Goal: Task Accomplishment & Management: Use online tool/utility

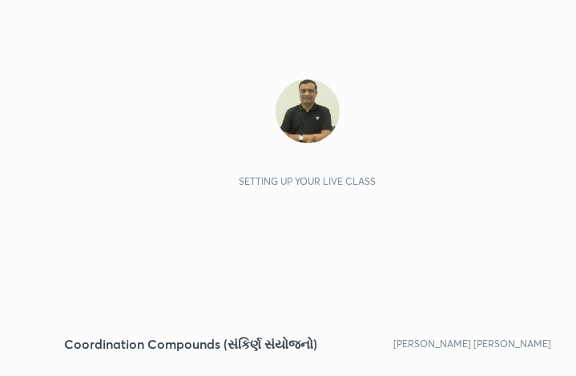
scroll to position [274, 511]
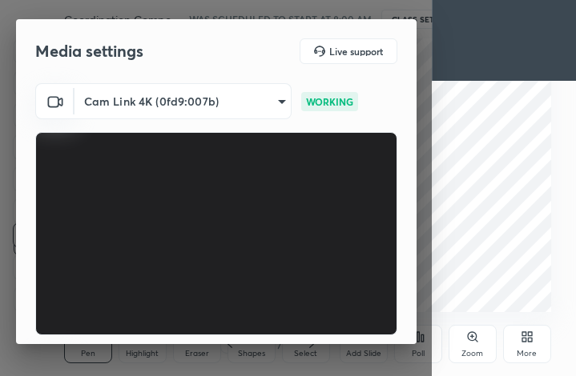
click at [416, 331] on div "Media settings Live support Cam Link 4K (0fd9:007b) 0d049437951fd4140923ddd983d…" at bounding box center [215, 188] width 431 height 376
click at [419, 347] on div "Media settings Live support Cam Link 4K (0fd9:007b) 0d049437951fd4140923ddd983d…" at bounding box center [215, 188] width 431 height 376
click at [416, 350] on div "Media settings Live support Cam Link 4K (0fd9:007b) 0d049437951fd4140923ddd983d…" at bounding box center [215, 188] width 431 height 376
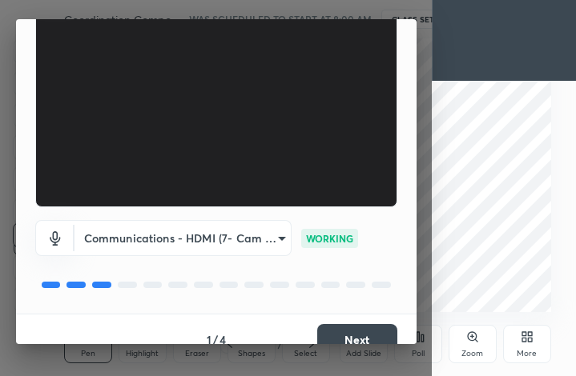
scroll to position [148, 0]
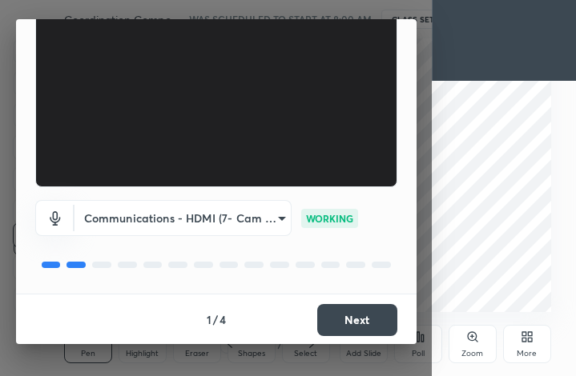
click at [355, 315] on button "Next" at bounding box center [357, 320] width 80 height 32
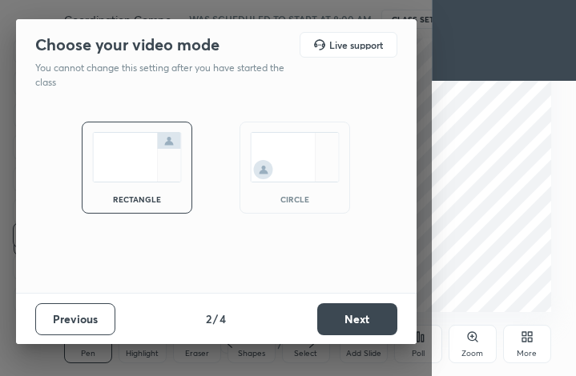
click at [358, 323] on button "Next" at bounding box center [357, 319] width 80 height 32
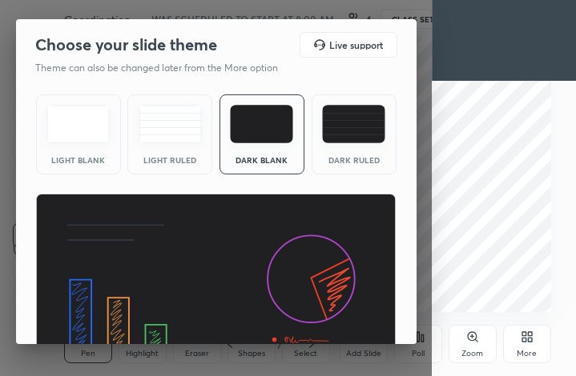
click at [417, 334] on div "Choose your slide theme Live support Theme can also be changed later from the M…" at bounding box center [215, 188] width 431 height 376
click at [413, 345] on div "Choose your slide theme Live support Theme can also be changed later from the M…" at bounding box center [215, 188] width 431 height 376
click at [411, 333] on div "Light Blank Light Ruled Dark Blank Dark Ruled" at bounding box center [216, 242] width 400 height 309
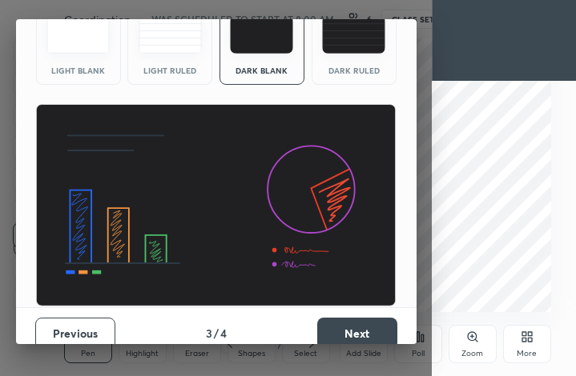
scroll to position [103, 0]
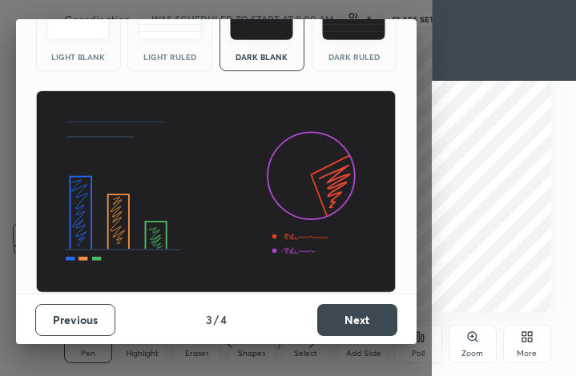
click at [369, 320] on button "Next" at bounding box center [357, 320] width 80 height 32
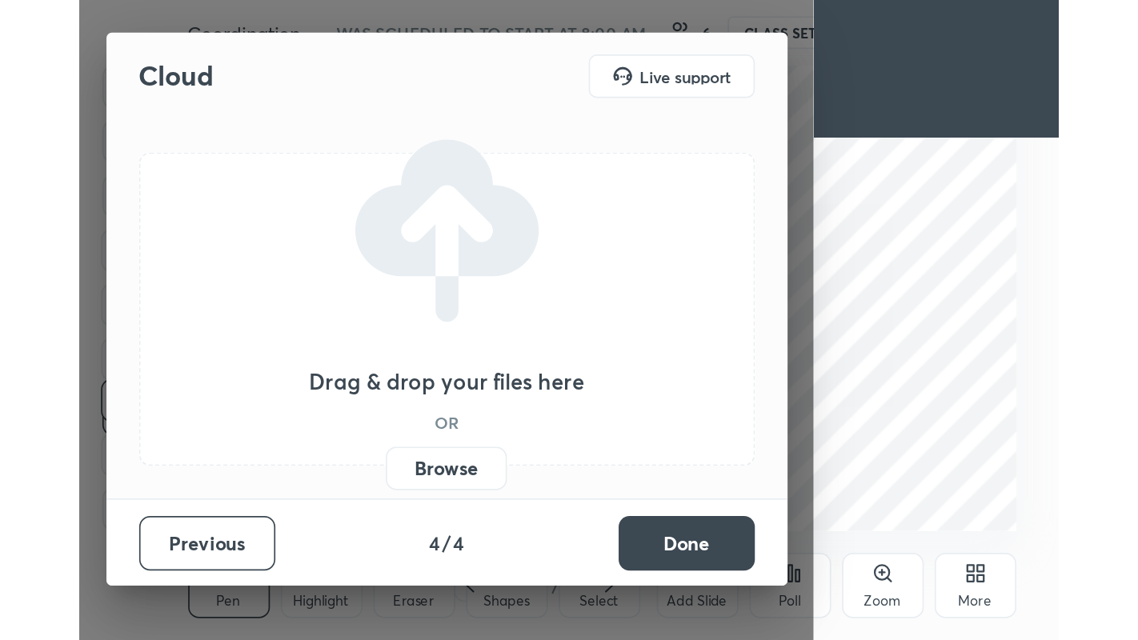
scroll to position [0, 0]
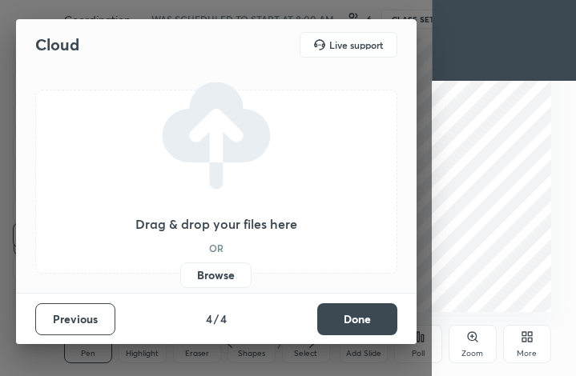
click at [363, 317] on button "Done" at bounding box center [357, 319] width 80 height 32
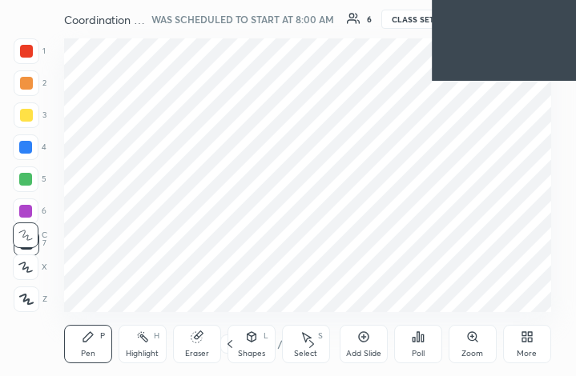
click at [515, 341] on div "More" at bounding box center [527, 344] width 48 height 38
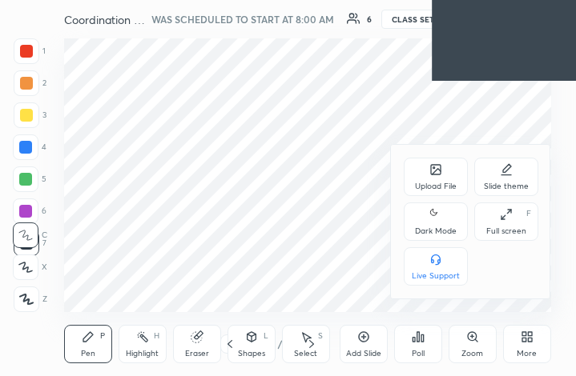
click at [500, 220] on icon at bounding box center [505, 214] width 13 height 13
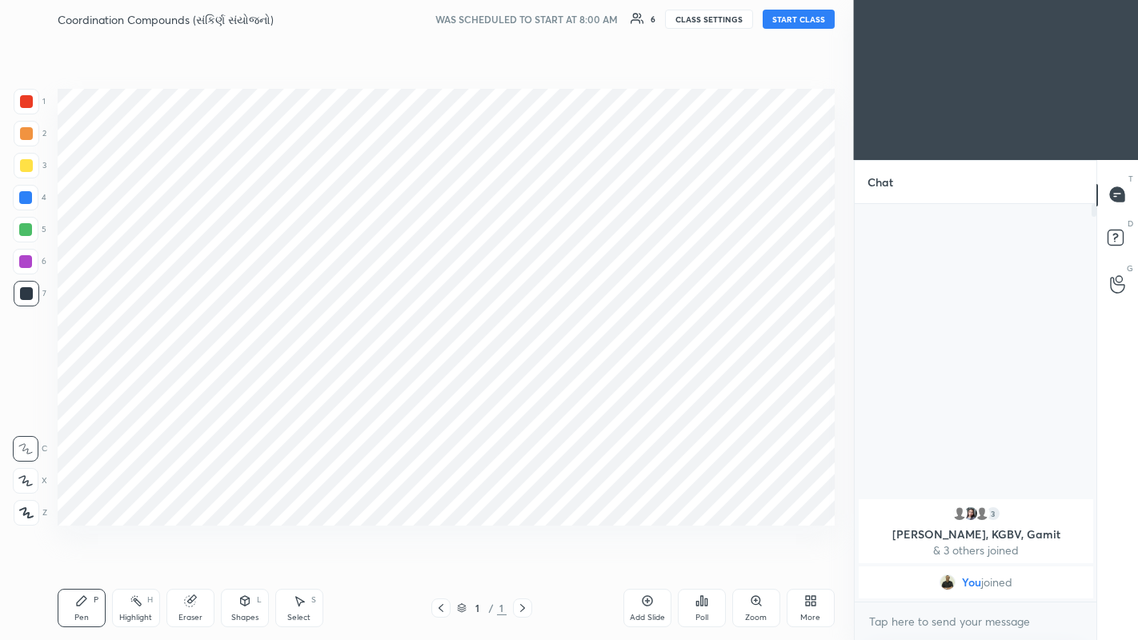
scroll to position [79505, 79252]
click at [575, 18] on button "START CLASS" at bounding box center [799, 19] width 72 height 19
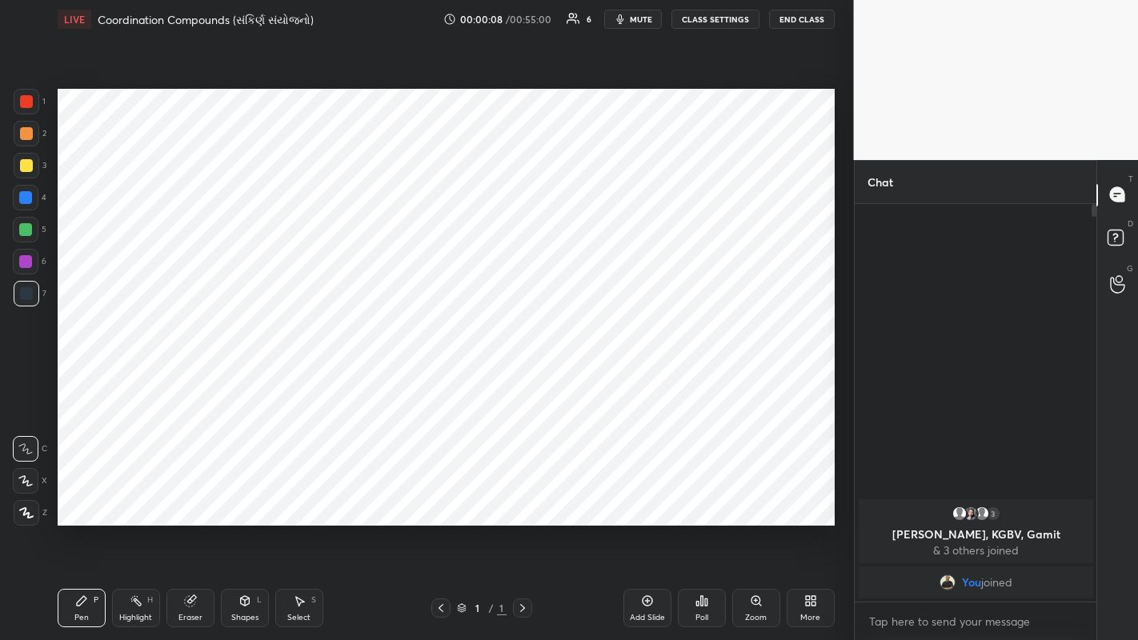
click at [575, 375] on div "Add Slide" at bounding box center [648, 608] width 48 height 38
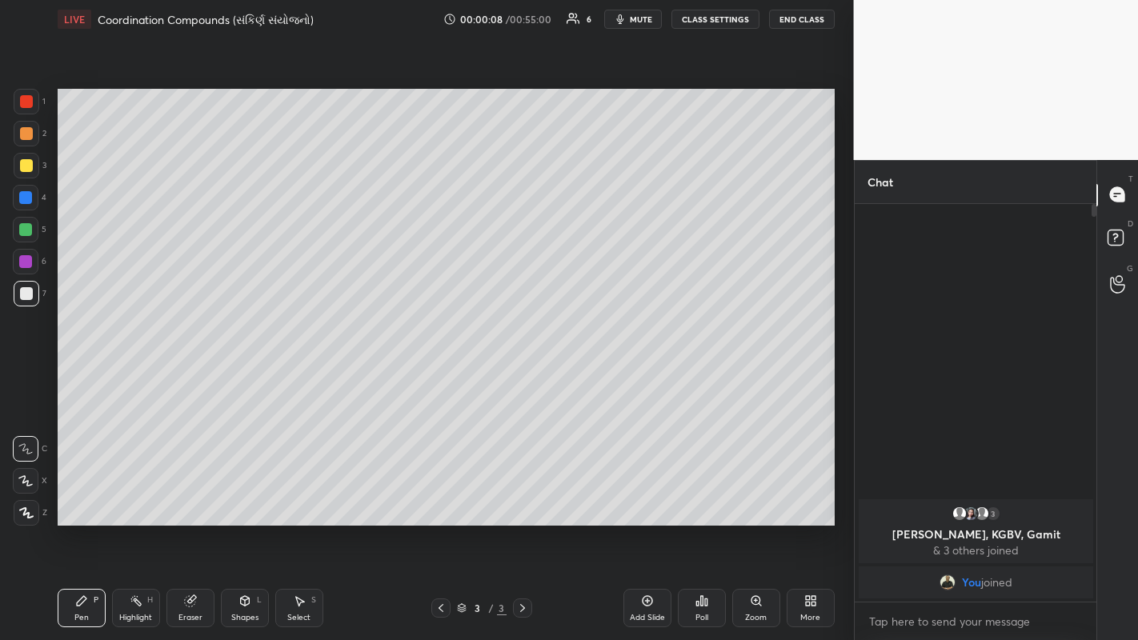
click at [575, 375] on div "Add Slide" at bounding box center [648, 608] width 48 height 38
click at [575, 375] on icon at bounding box center [647, 601] width 13 height 13
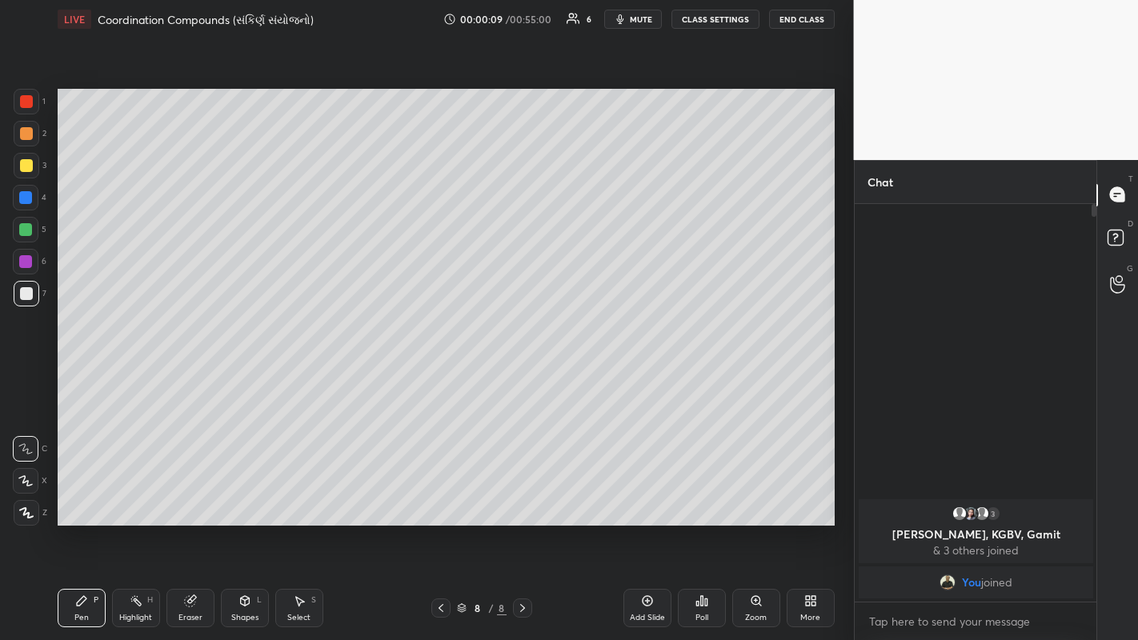
click at [575, 375] on icon at bounding box center [647, 601] width 13 height 13
click at [575, 375] on icon at bounding box center [647, 601] width 10 height 10
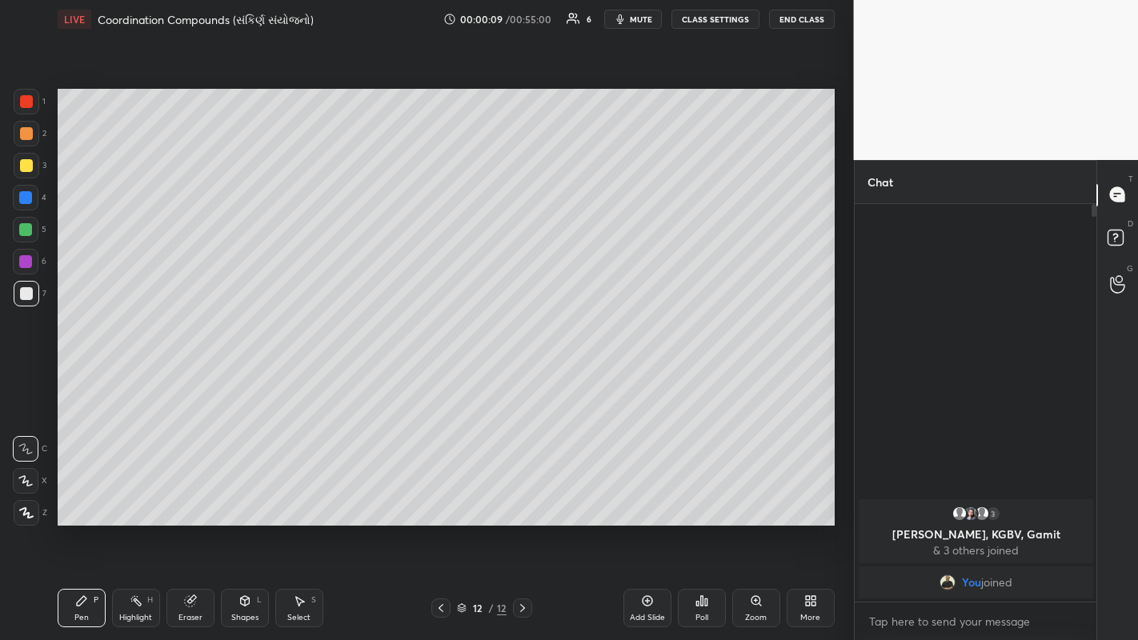
click at [575, 375] on icon at bounding box center [646, 601] width 5 height 5
click at [575, 375] on icon at bounding box center [647, 601] width 10 height 10
click at [440, 375] on icon at bounding box center [441, 608] width 13 height 13
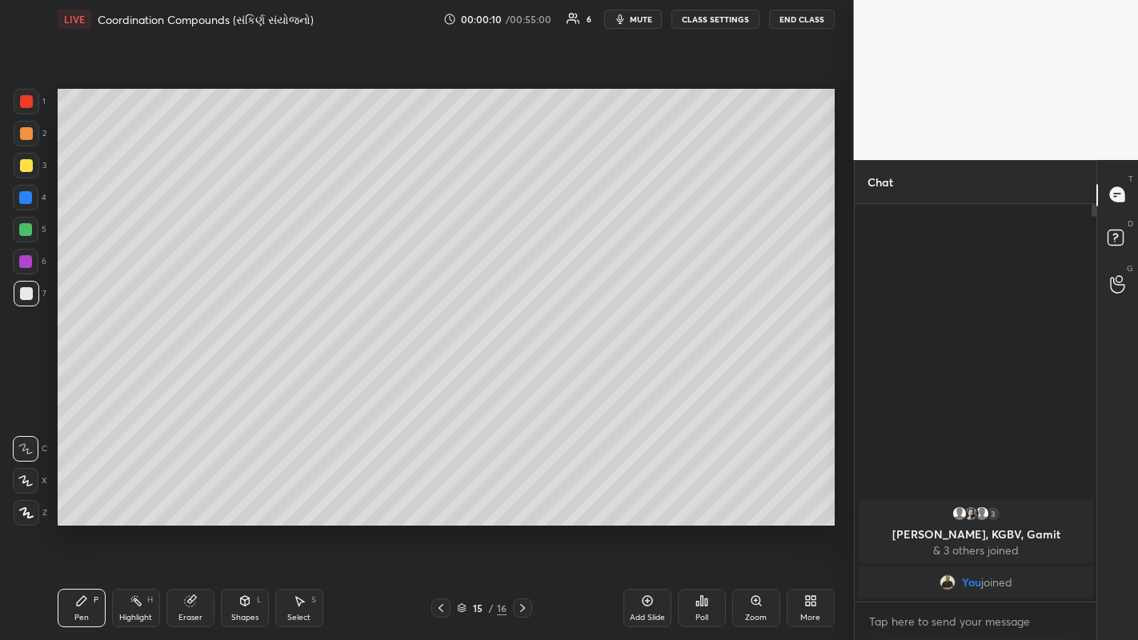
click at [442, 375] on icon at bounding box center [441, 608] width 5 height 8
click at [440, 375] on icon at bounding box center [441, 608] width 13 height 13
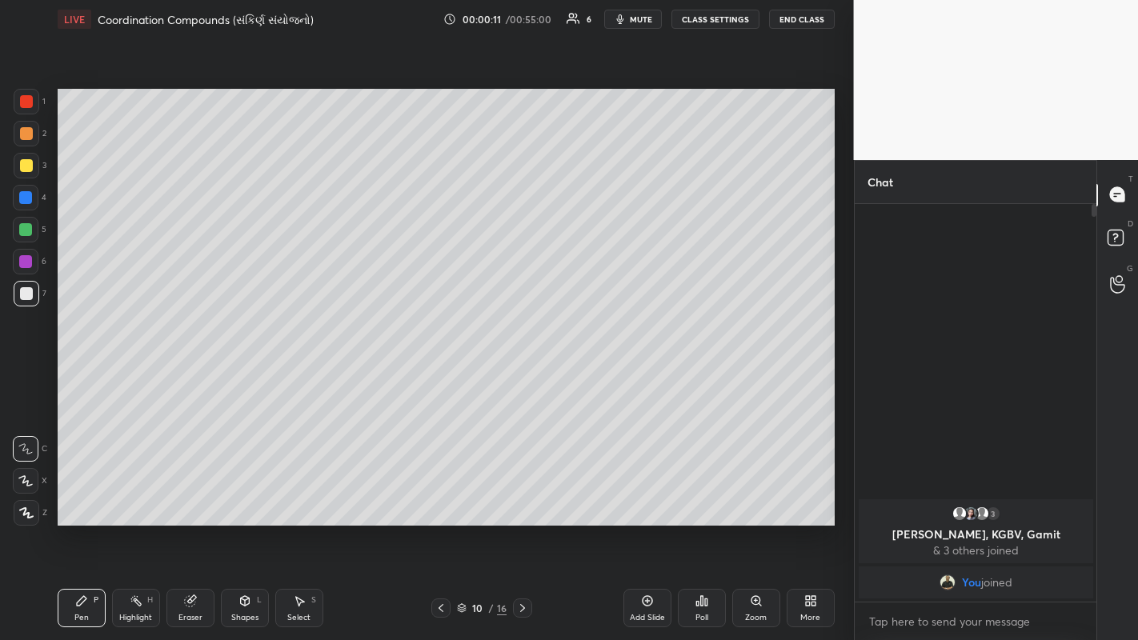
click at [440, 375] on icon at bounding box center [441, 608] width 13 height 13
click at [439, 375] on icon at bounding box center [441, 608] width 5 height 8
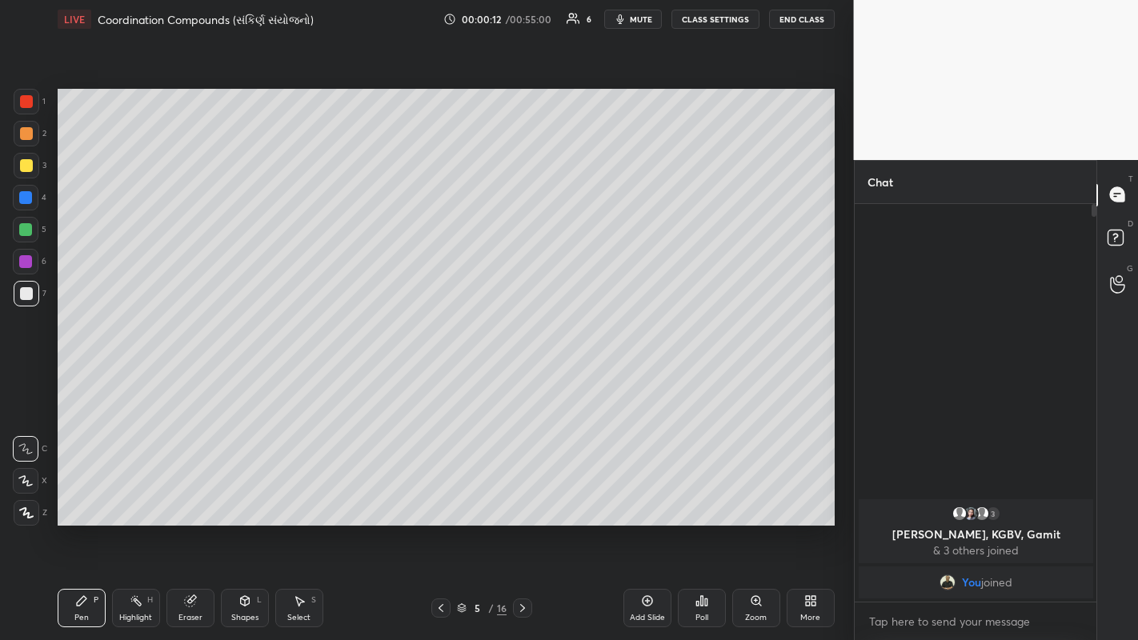
click at [439, 375] on icon at bounding box center [441, 608] width 5 height 8
click at [443, 375] on icon at bounding box center [441, 608] width 13 height 13
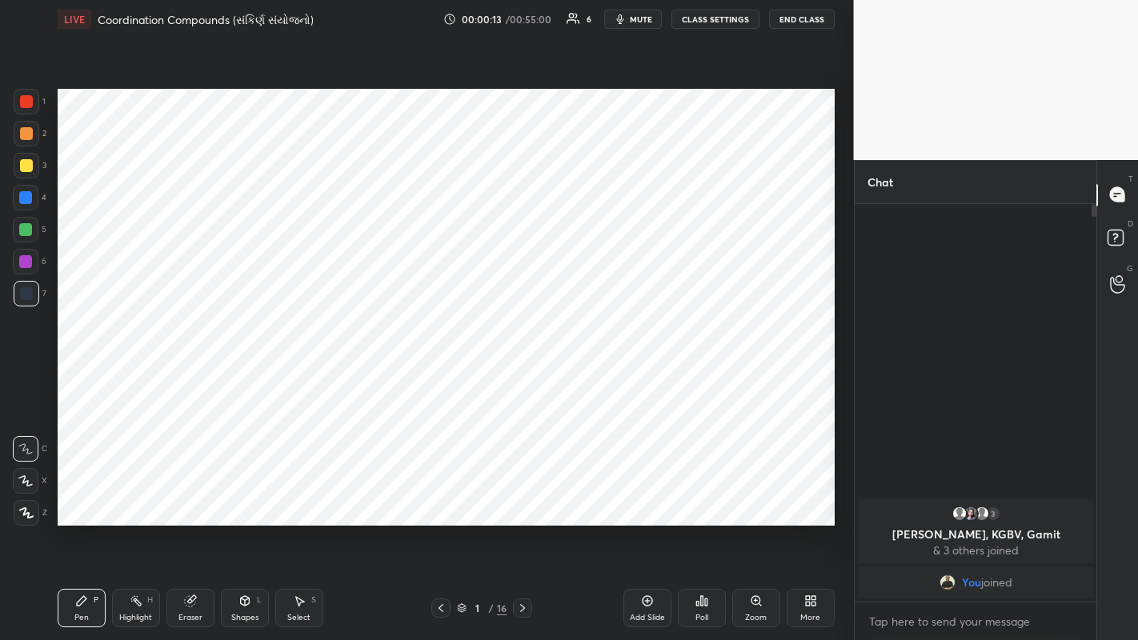
click at [520, 375] on icon at bounding box center [522, 608] width 13 height 13
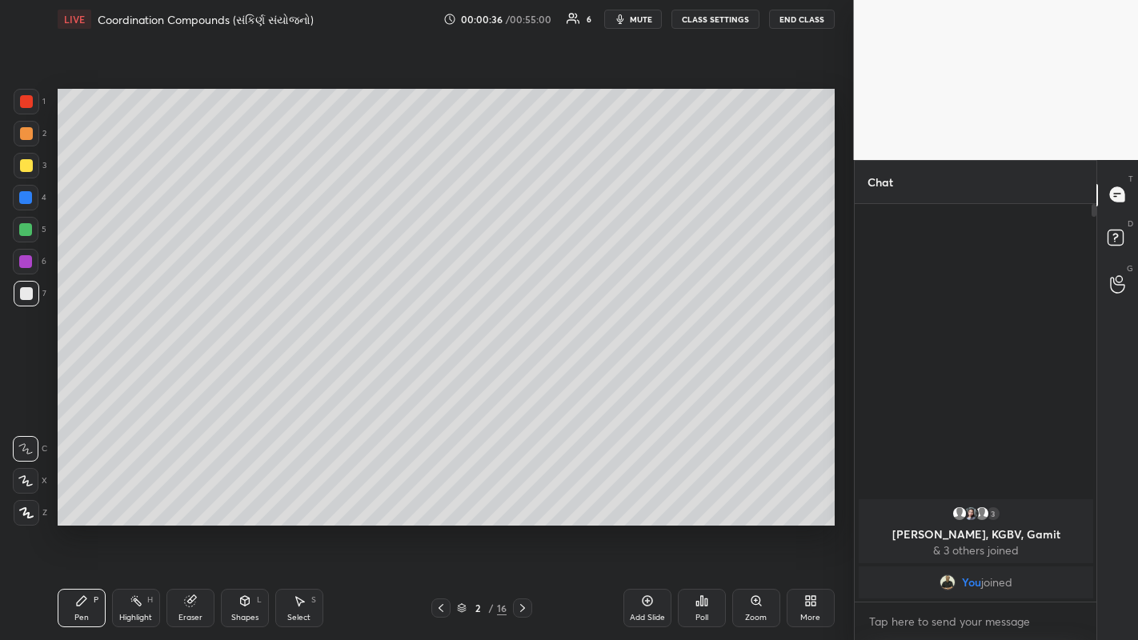
click at [121, 75] on div "Setting up your live class Poll for secs No correct answer Start poll" at bounding box center [446, 307] width 790 height 538
click at [120, 68] on div "Setting up your live class Poll for secs No correct answer Start poll" at bounding box center [446, 307] width 790 height 538
click at [28, 375] on icon at bounding box center [25, 448] width 14 height 11
click at [26, 375] on div at bounding box center [26, 481] width 26 height 26
click at [26, 230] on div at bounding box center [25, 229] width 13 height 13
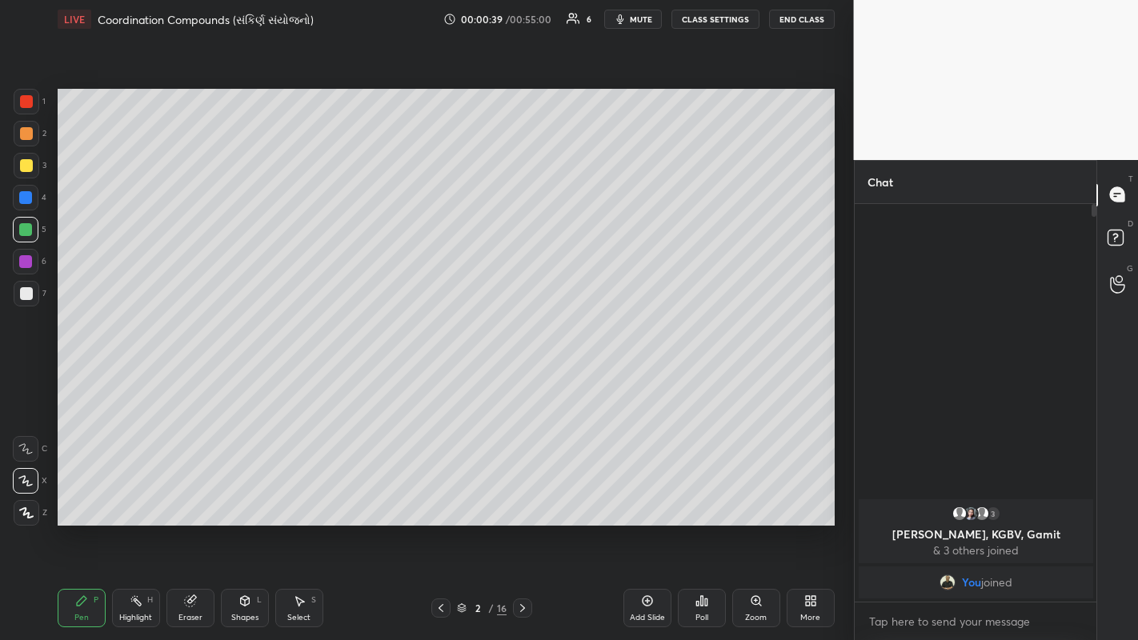
click at [156, 83] on div "Setting up your live class Poll for secs No correct answer Start poll" at bounding box center [446, 307] width 790 height 538
click at [207, 86] on div "Setting up your live class Poll for secs No correct answer Start poll" at bounding box center [446, 307] width 790 height 538
click at [22, 159] on div at bounding box center [26, 165] width 13 height 13
click at [25, 232] on div at bounding box center [25, 229] width 13 height 13
click at [504, 69] on div "Setting up your live class Poll for secs No correct answer Start poll" at bounding box center [446, 307] width 790 height 538
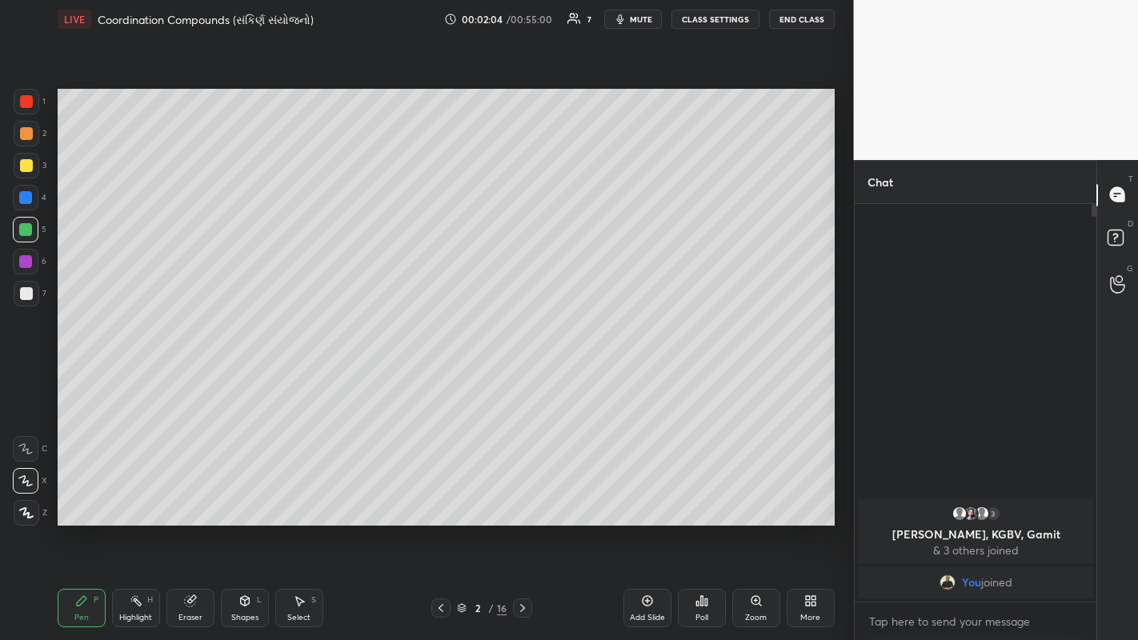
click at [22, 199] on div at bounding box center [25, 197] width 13 height 13
click at [25, 174] on div at bounding box center [27, 166] width 26 height 26
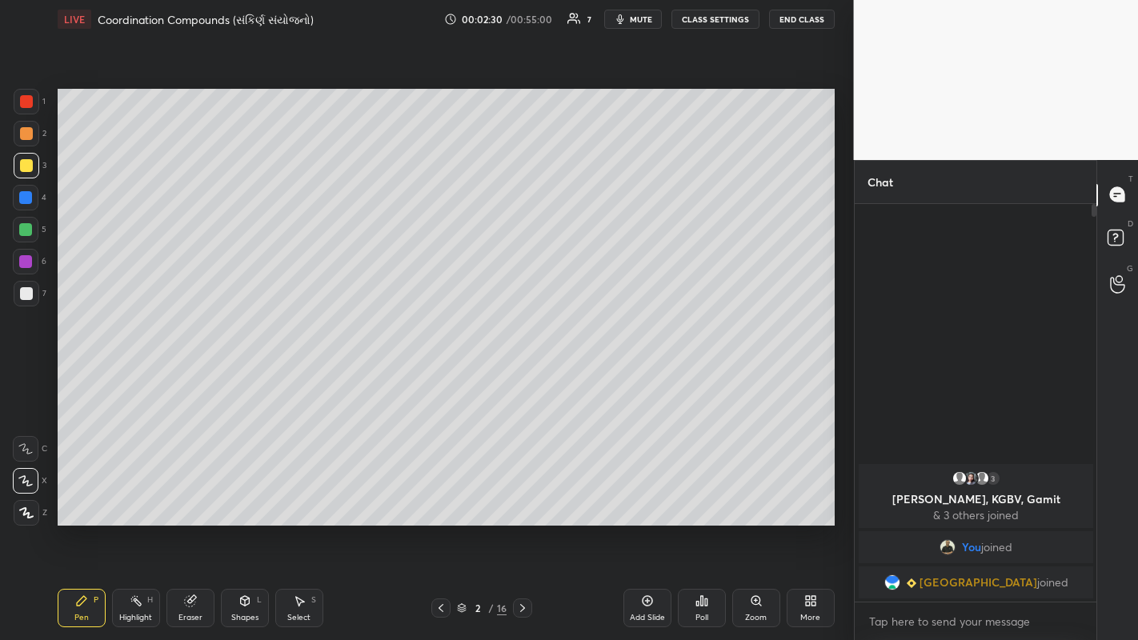
click at [15, 133] on div at bounding box center [27, 134] width 26 height 26
click at [26, 268] on div at bounding box center [26, 262] width 26 height 26
click at [26, 232] on div at bounding box center [25, 229] width 13 height 13
click at [26, 174] on div at bounding box center [27, 166] width 26 height 26
click at [27, 134] on div at bounding box center [26, 133] width 13 height 13
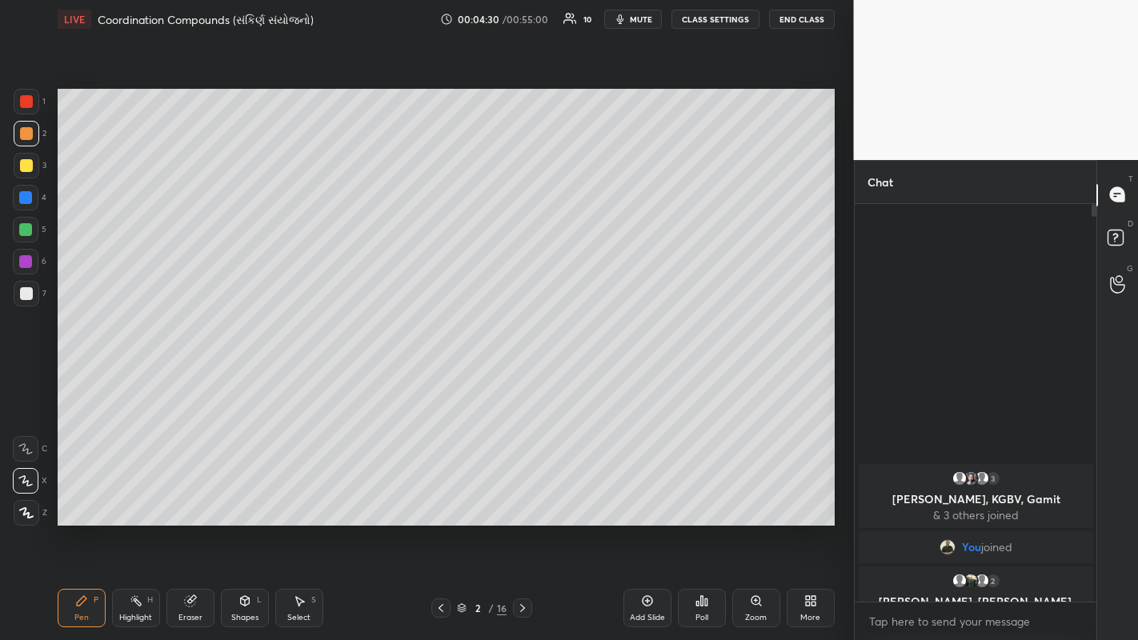
click at [522, 375] on icon at bounding box center [522, 608] width 13 height 13
click at [26, 192] on div at bounding box center [25, 197] width 13 height 13
click at [17, 164] on div at bounding box center [27, 166] width 26 height 26
click at [23, 232] on div at bounding box center [25, 229] width 13 height 13
click at [26, 174] on div at bounding box center [27, 166] width 26 height 26
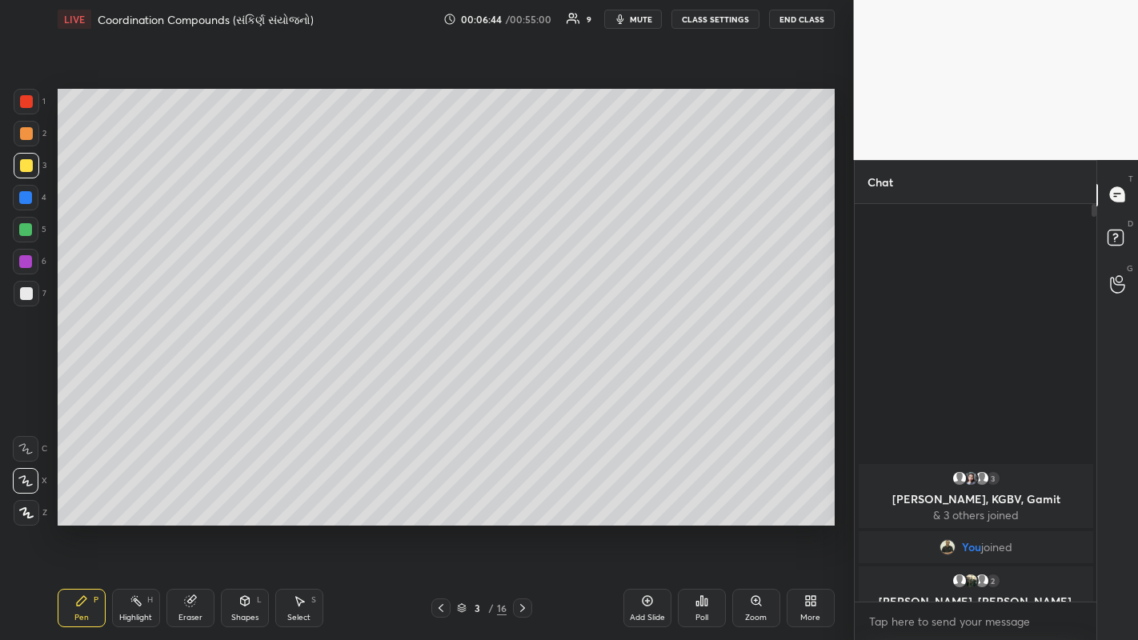
click at [27, 134] on div at bounding box center [26, 133] width 13 height 13
click at [26, 196] on div at bounding box center [25, 197] width 13 height 13
click at [522, 375] on icon at bounding box center [522, 608] width 13 height 13
click at [124, 79] on div "Setting up your live class Poll for secs No correct answer Start poll" at bounding box center [446, 307] width 790 height 538
click at [31, 297] on div at bounding box center [26, 293] width 13 height 13
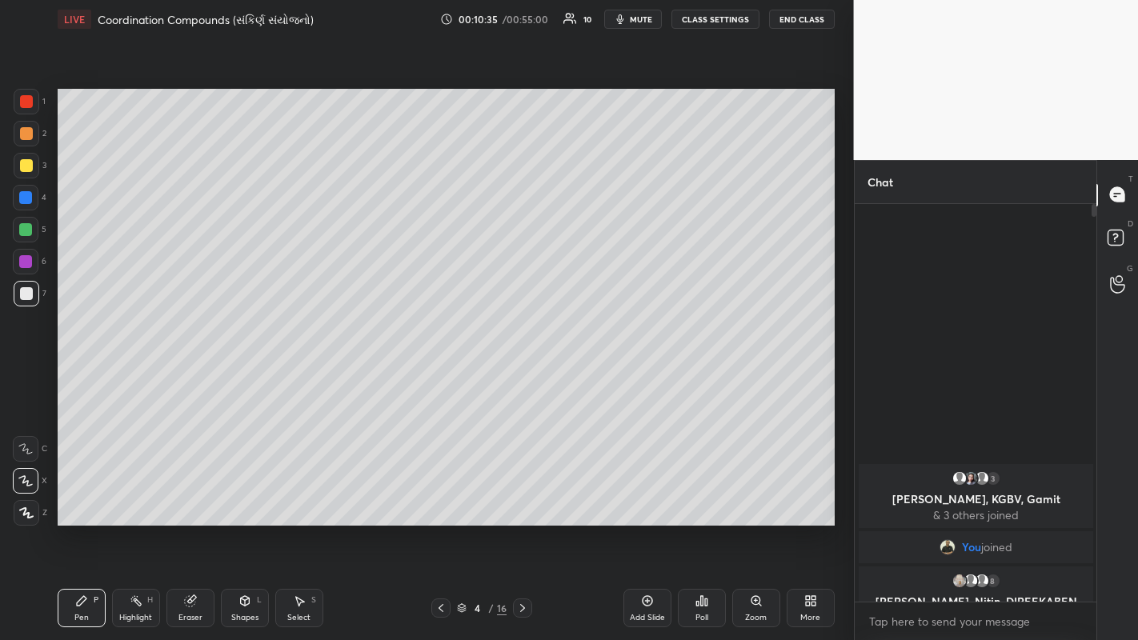
click at [27, 234] on div at bounding box center [25, 229] width 13 height 13
click at [26, 166] on div at bounding box center [26, 165] width 13 height 13
click at [440, 375] on icon at bounding box center [441, 608] width 13 height 13
click at [20, 232] on div at bounding box center [25, 229] width 13 height 13
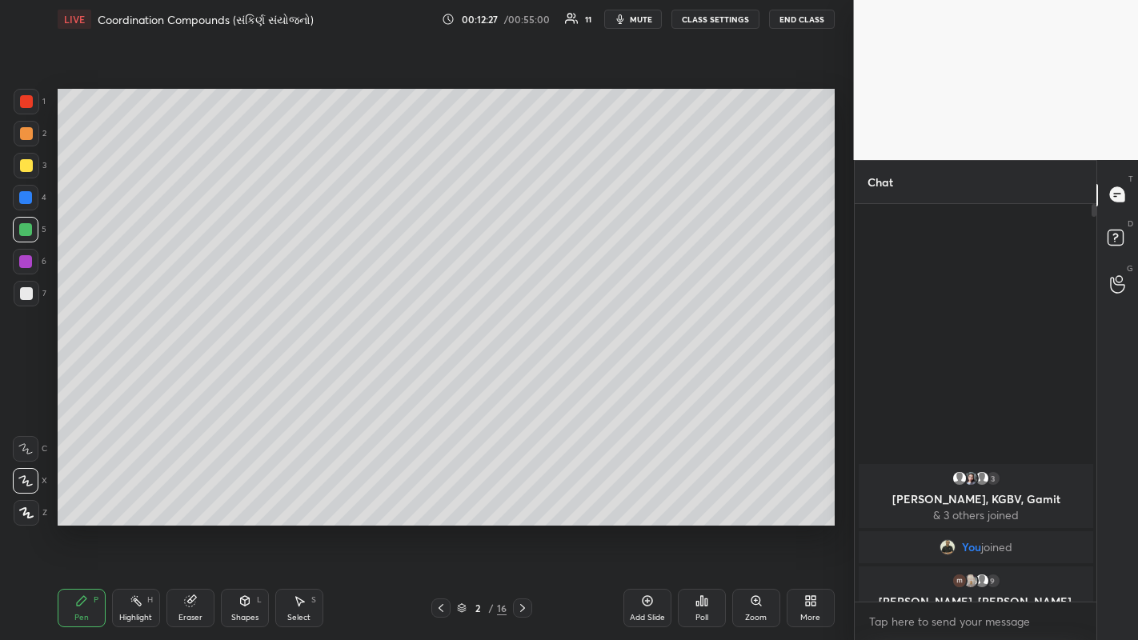
click at [522, 375] on icon at bounding box center [522, 608] width 13 height 13
click at [520, 375] on icon at bounding box center [522, 608] width 13 height 13
click at [18, 162] on div at bounding box center [27, 166] width 26 height 26
click at [21, 136] on div at bounding box center [26, 133] width 13 height 13
click at [343, 81] on div "Setting up your live class Poll for secs No correct answer Start poll" at bounding box center [446, 307] width 790 height 538
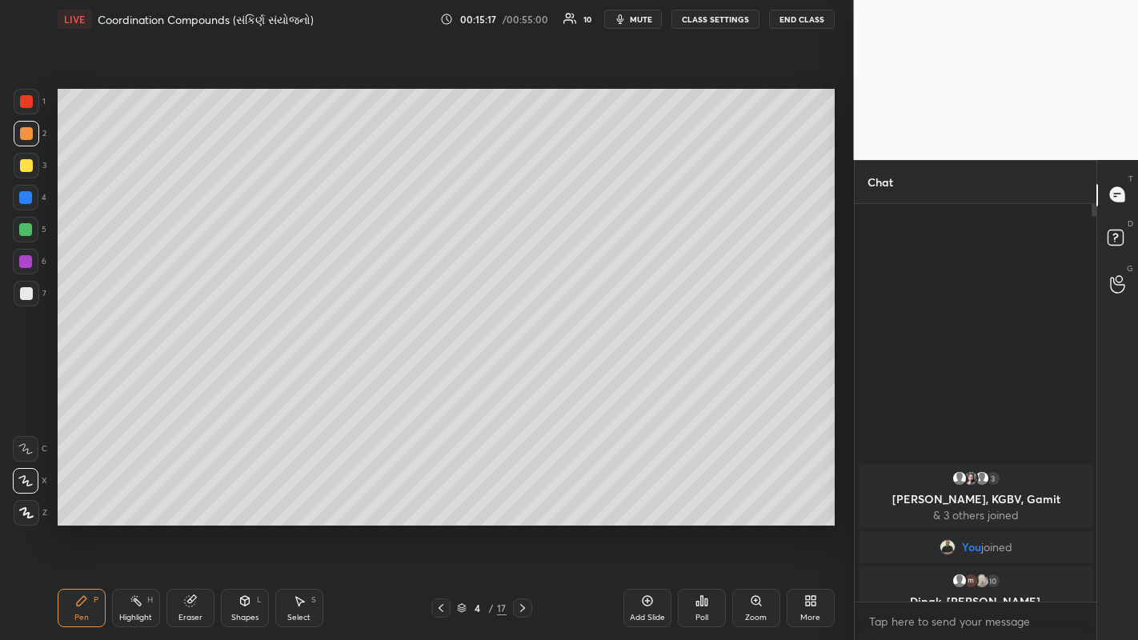
click at [522, 375] on icon at bounding box center [522, 608] width 13 height 13
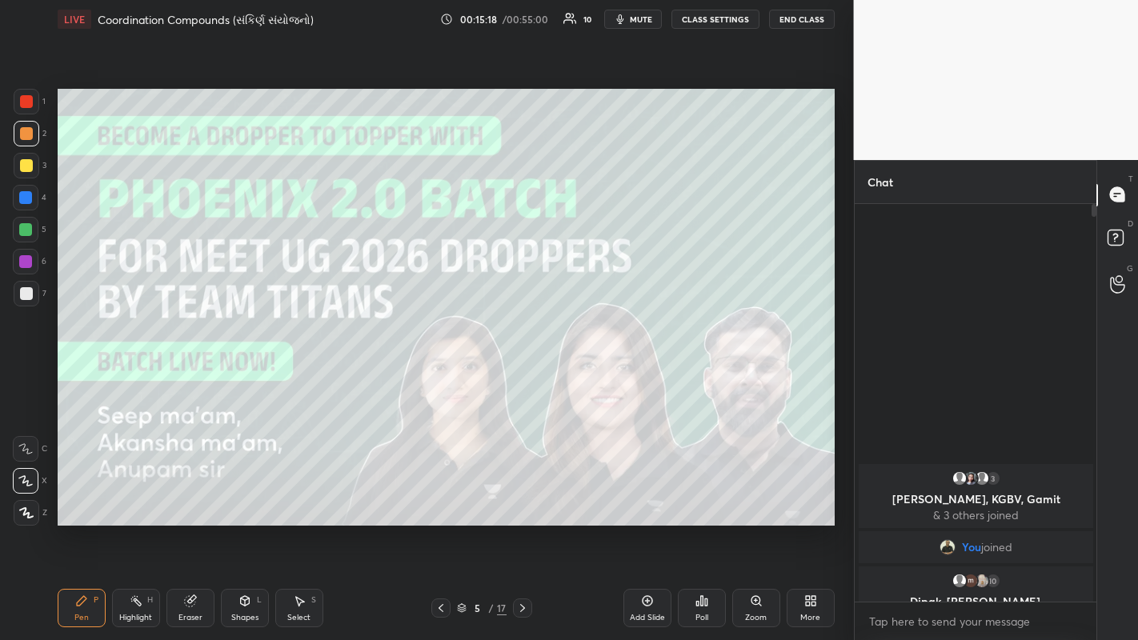
click at [522, 375] on icon at bounding box center [522, 608] width 13 height 13
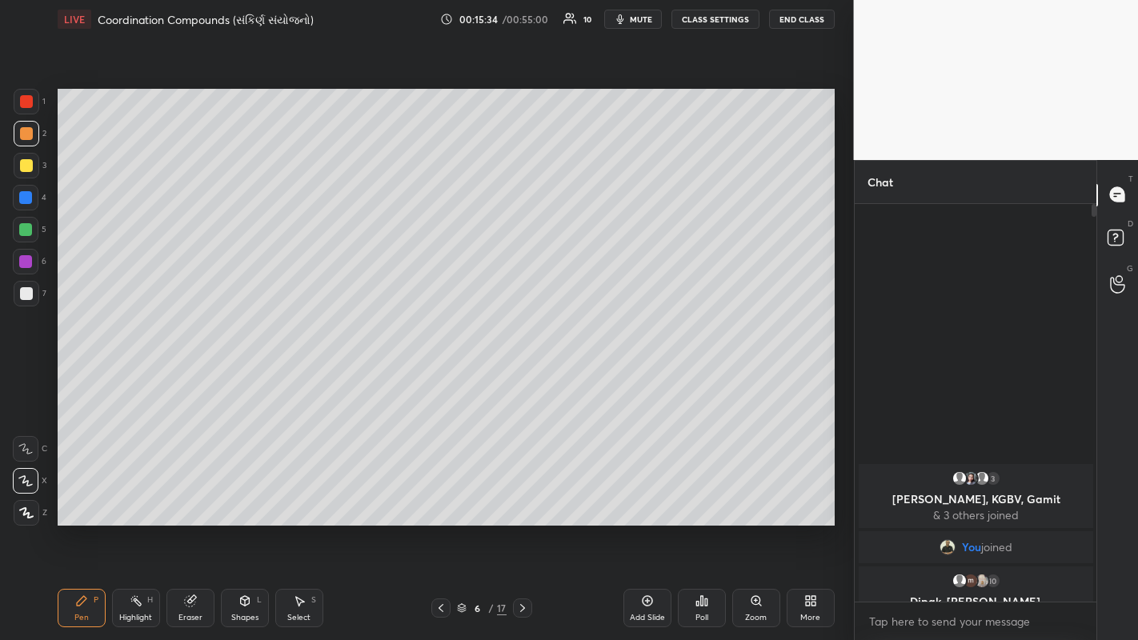
click at [25, 162] on div at bounding box center [26, 165] width 13 height 13
click at [25, 136] on div at bounding box center [26, 133] width 13 height 13
click at [524, 375] on icon at bounding box center [522, 608] width 13 height 13
click at [24, 230] on div at bounding box center [25, 229] width 13 height 13
click at [521, 375] on icon at bounding box center [522, 608] width 13 height 13
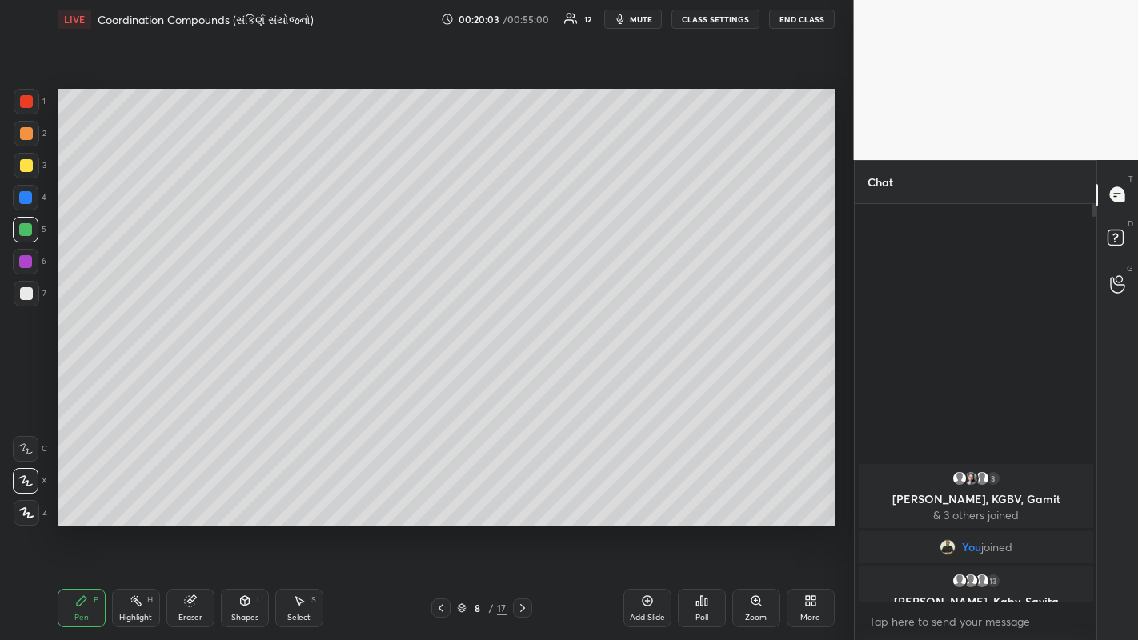
click at [25, 173] on div at bounding box center [27, 166] width 26 height 26
click at [18, 134] on div at bounding box center [27, 134] width 26 height 26
click at [524, 375] on icon at bounding box center [522, 608] width 13 height 13
click at [26, 100] on div at bounding box center [26, 101] width 13 height 13
click at [28, 231] on div at bounding box center [25, 229] width 13 height 13
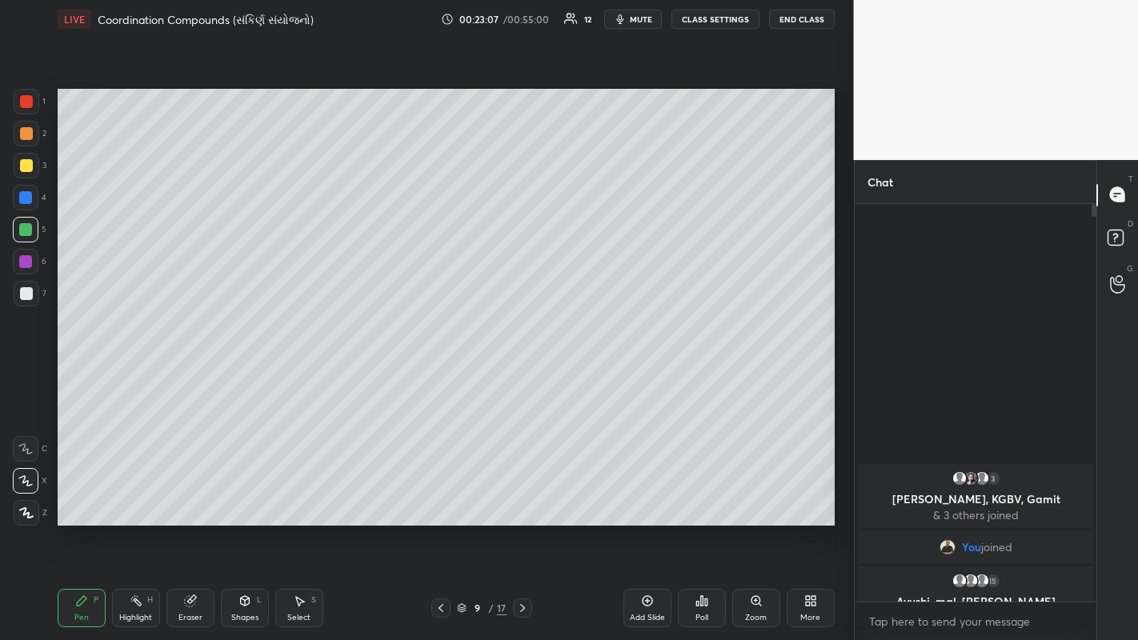
click at [24, 205] on div at bounding box center [26, 198] width 26 height 26
click at [523, 375] on icon at bounding box center [522, 608] width 5 height 8
click at [21, 161] on div at bounding box center [26, 165] width 13 height 13
click at [24, 259] on div at bounding box center [25, 261] width 13 height 13
click at [522, 375] on icon at bounding box center [522, 608] width 5 height 8
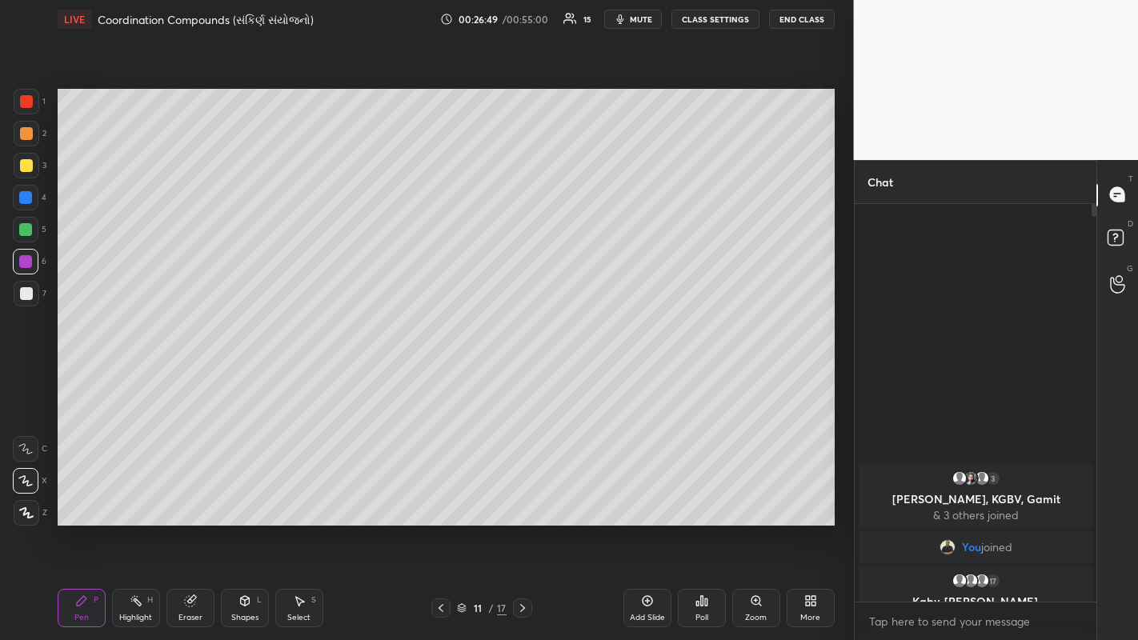
click at [27, 228] on div at bounding box center [25, 229] width 13 height 13
click at [20, 198] on div at bounding box center [25, 197] width 13 height 13
click at [528, 375] on icon at bounding box center [522, 608] width 13 height 13
click at [522, 375] on icon at bounding box center [522, 608] width 13 height 13
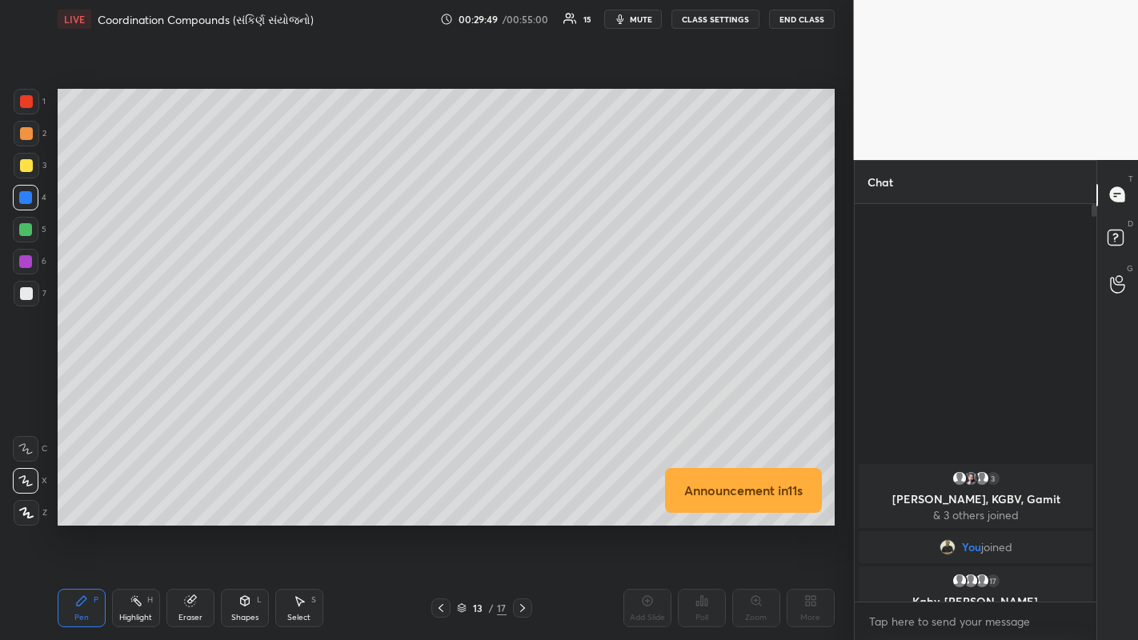
click at [195, 375] on icon at bounding box center [190, 601] width 13 height 13
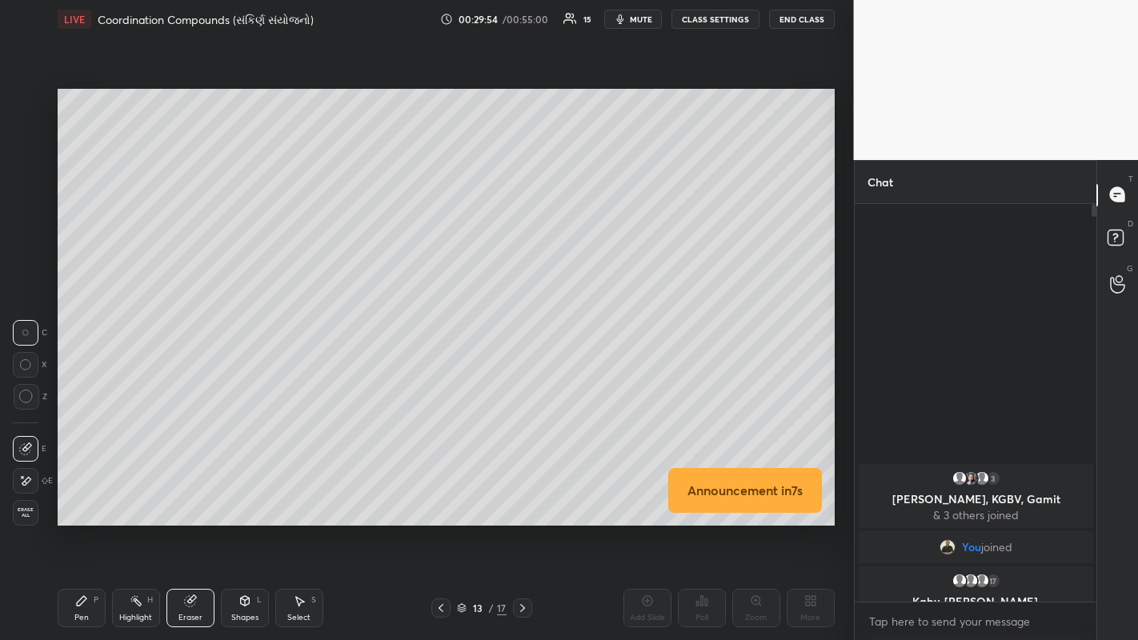
click at [89, 375] on div "Pen P" at bounding box center [82, 608] width 48 height 38
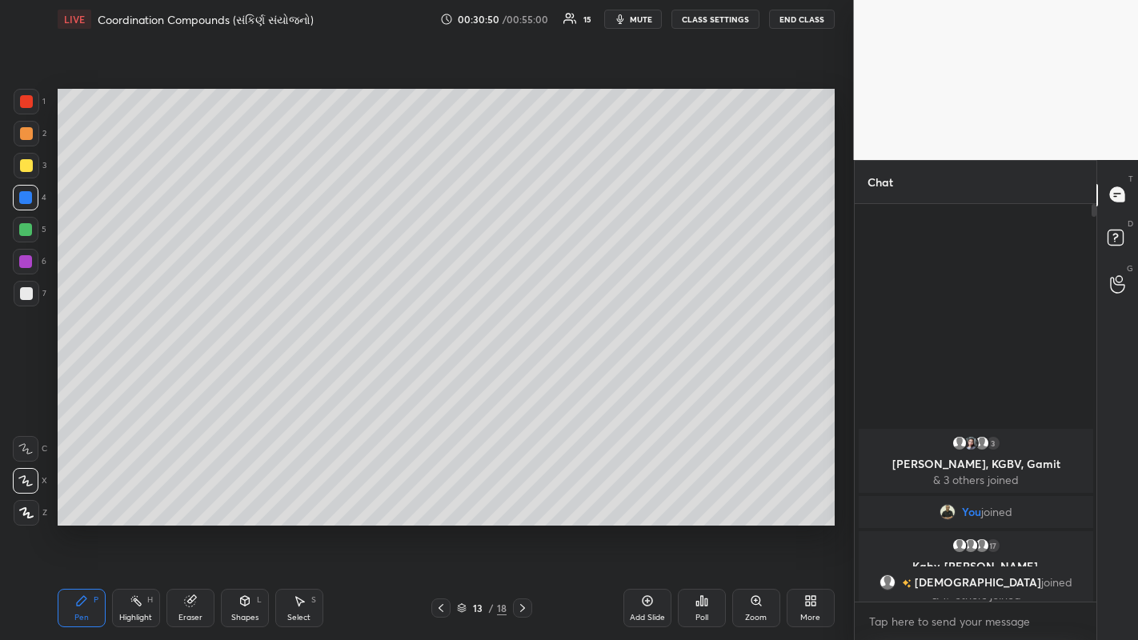
click at [32, 163] on div at bounding box center [26, 165] width 13 height 13
click at [522, 375] on icon at bounding box center [522, 608] width 13 height 13
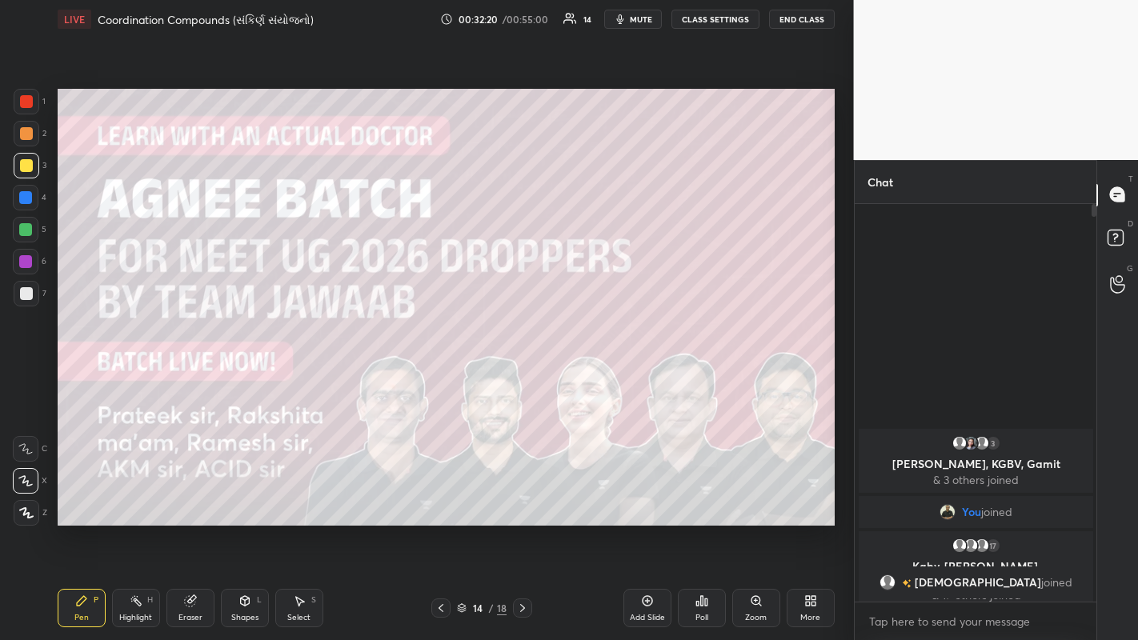
click at [520, 375] on div at bounding box center [522, 608] width 19 height 19
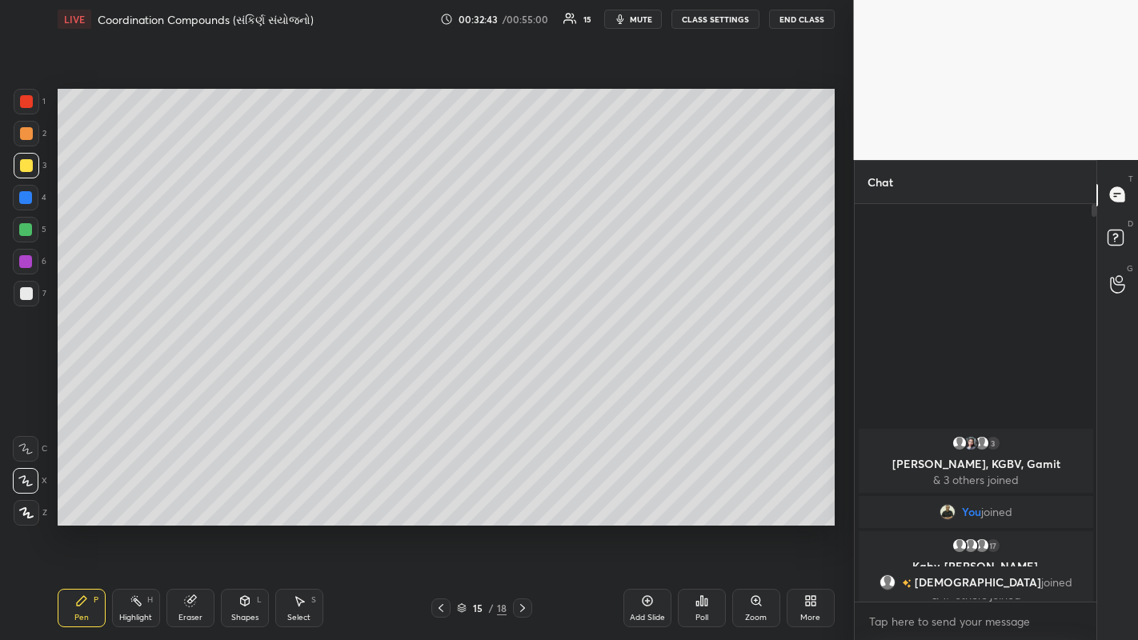
click at [186, 375] on div "Eraser" at bounding box center [190, 608] width 48 height 38
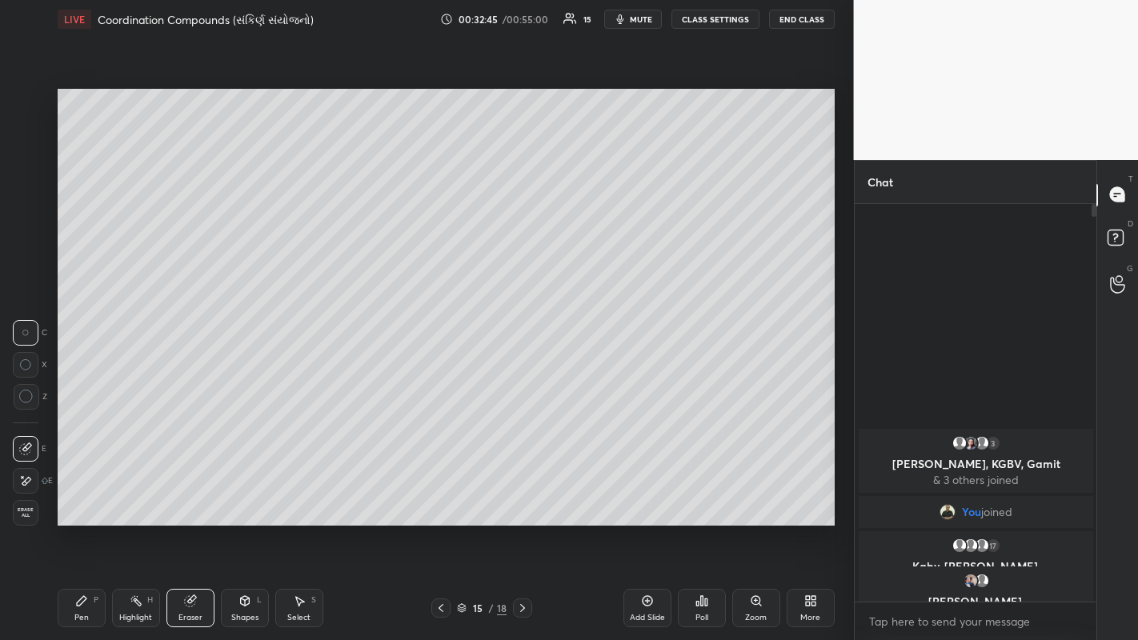
click at [90, 375] on div "Pen P" at bounding box center [82, 608] width 48 height 38
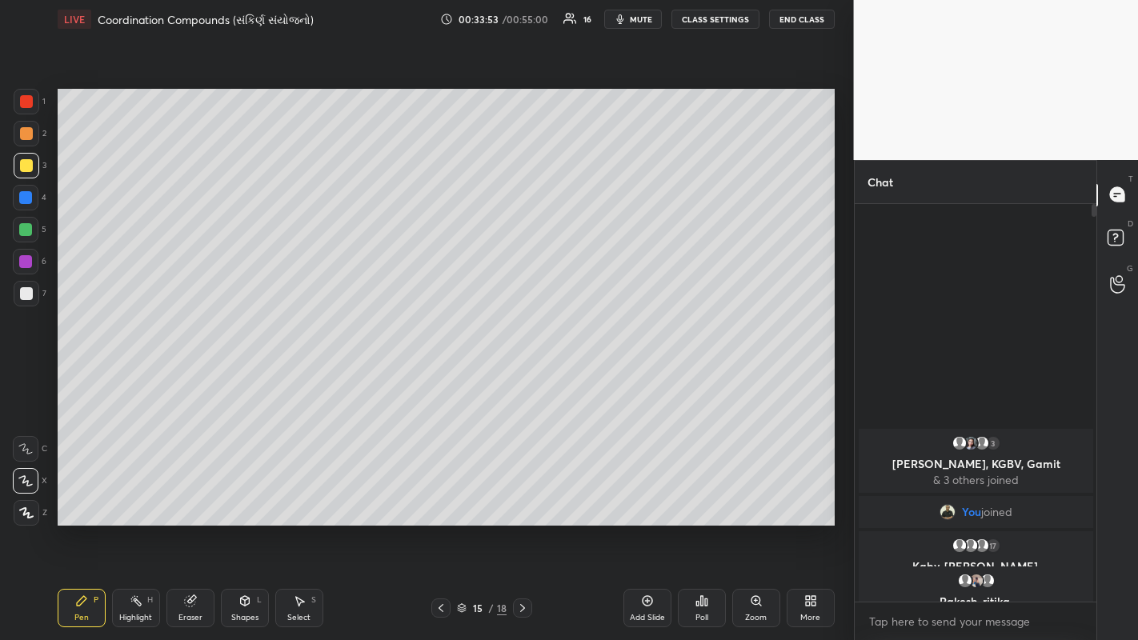
click at [440, 375] on icon at bounding box center [441, 608] width 5 height 8
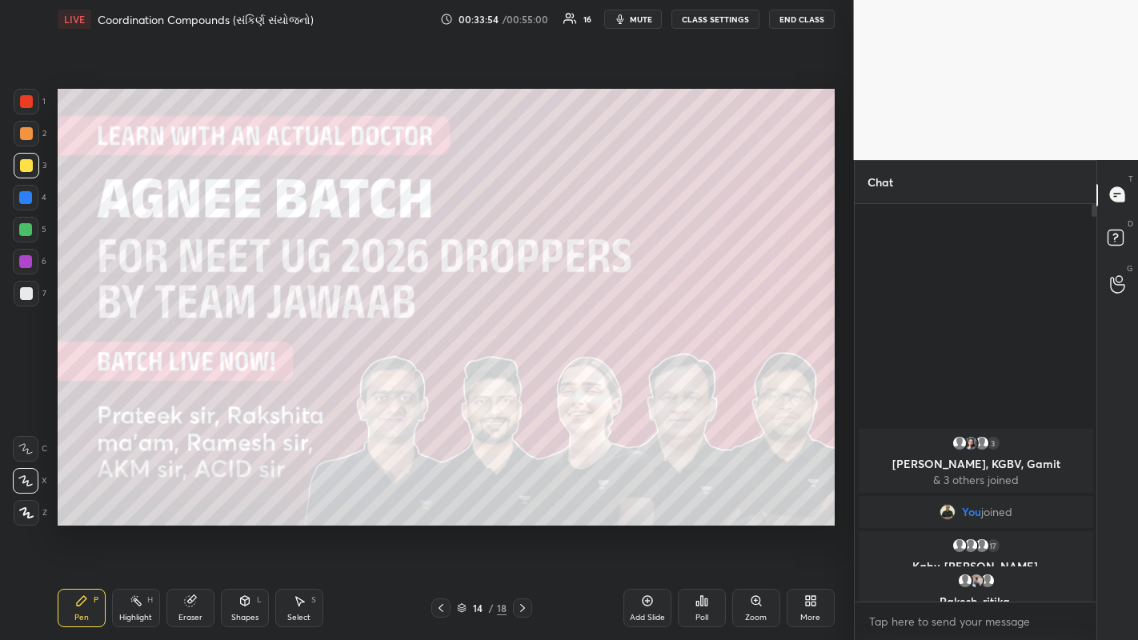
click at [443, 375] on icon at bounding box center [441, 608] width 13 height 13
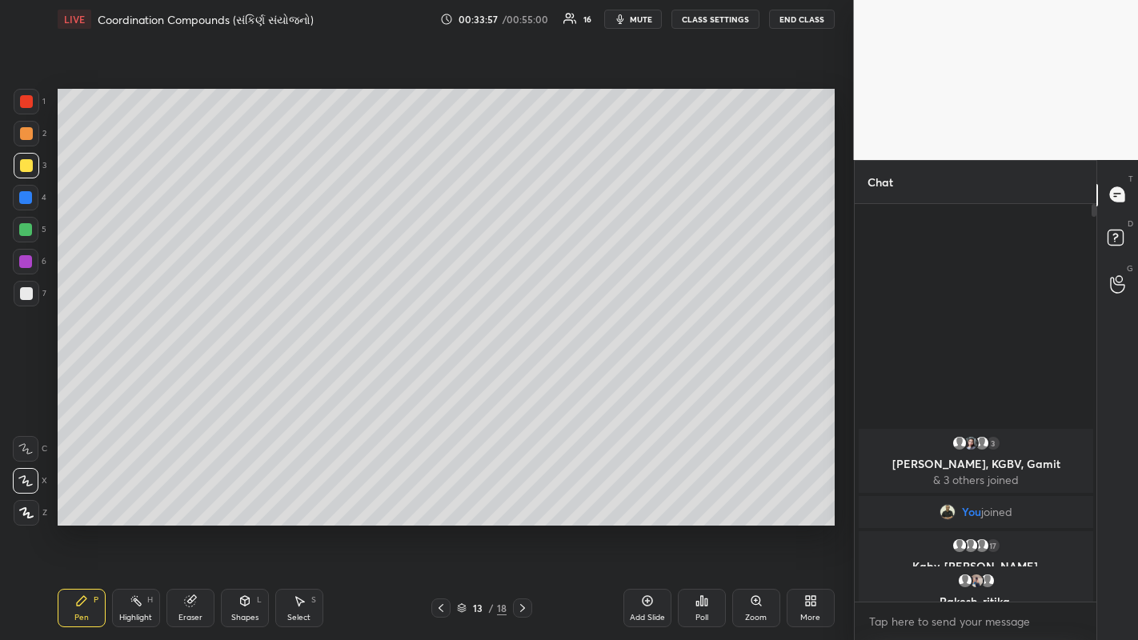
click at [520, 375] on icon at bounding box center [522, 608] width 13 height 13
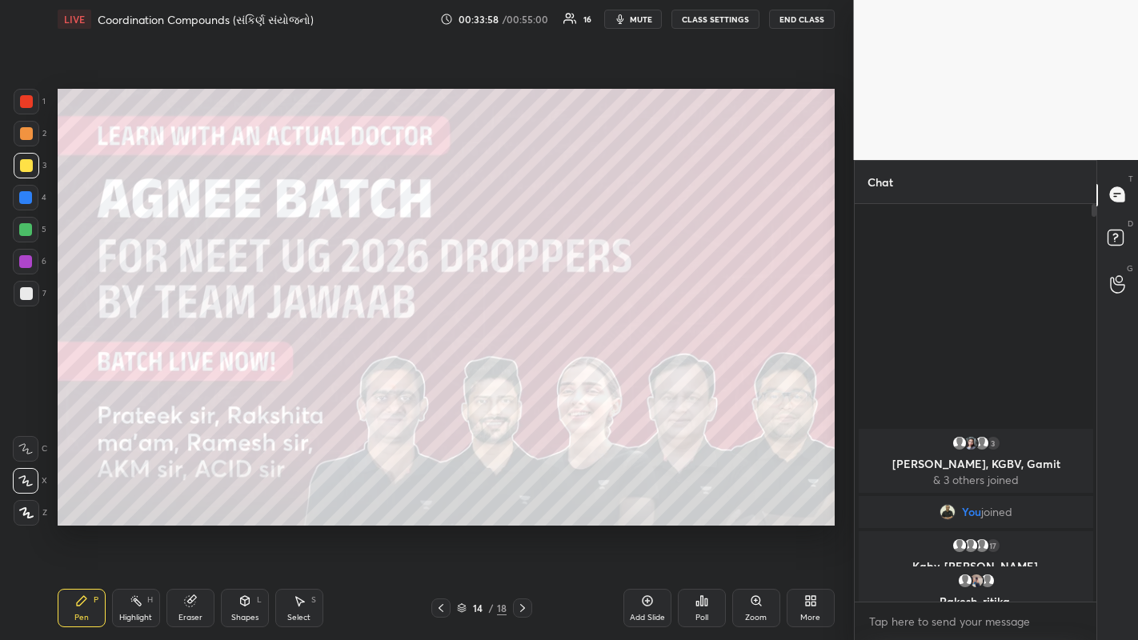
click at [521, 375] on icon at bounding box center [522, 608] width 5 height 8
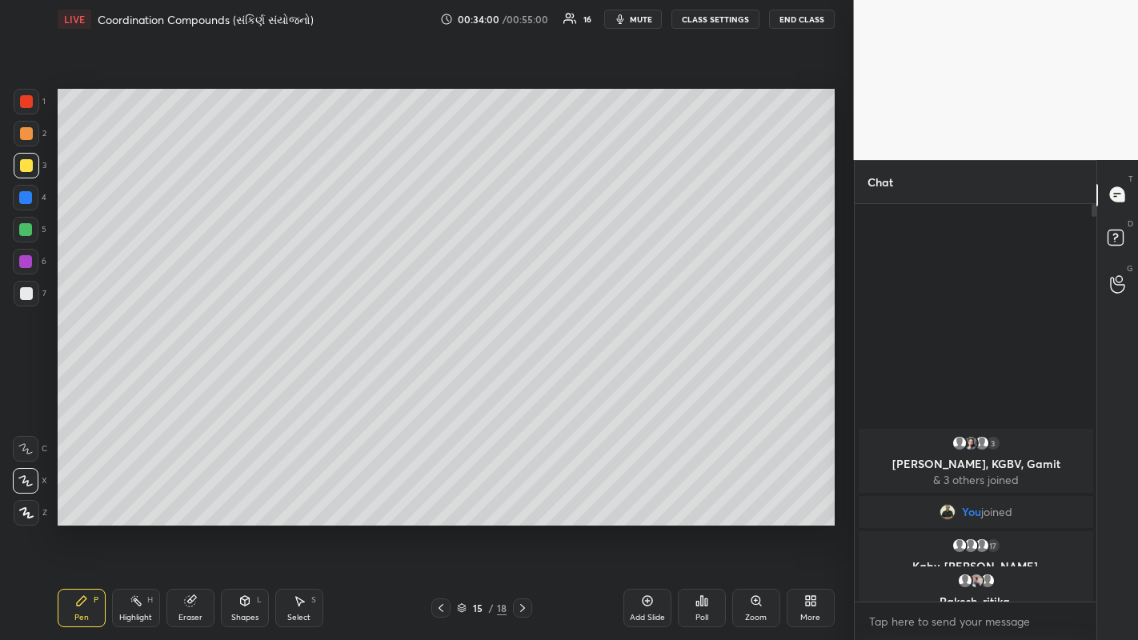
click at [520, 375] on icon at bounding box center [522, 608] width 13 height 13
click at [522, 375] on icon at bounding box center [522, 608] width 13 height 13
click at [24, 134] on div at bounding box center [26, 133] width 13 height 13
click at [521, 375] on icon at bounding box center [522, 608] width 13 height 13
click at [24, 231] on div at bounding box center [25, 229] width 13 height 13
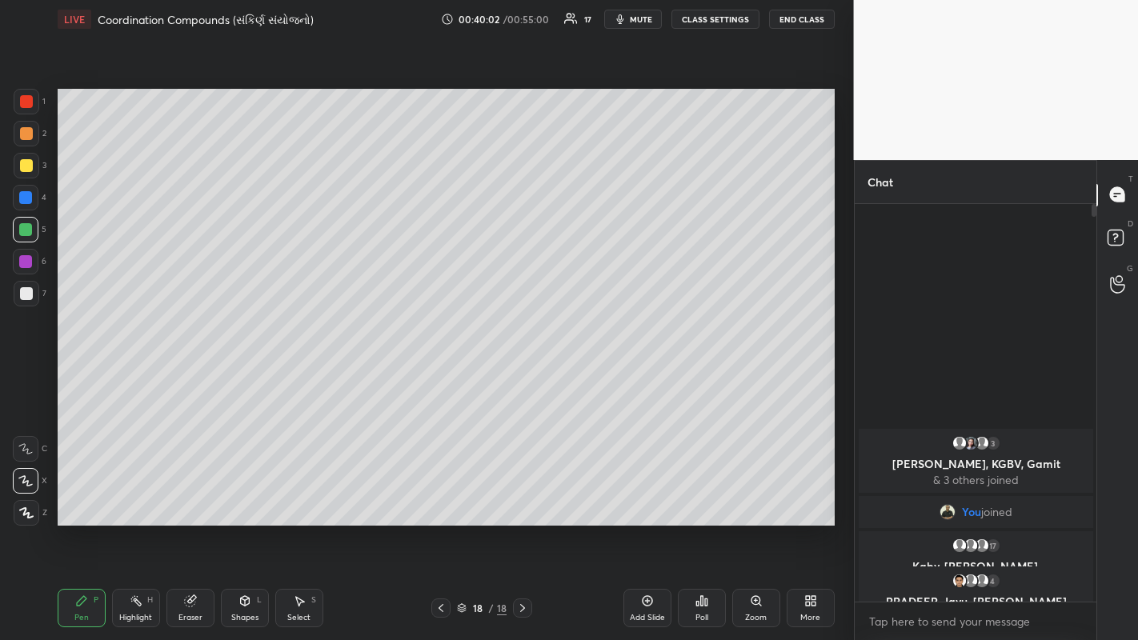
click at [25, 168] on div at bounding box center [26, 165] width 13 height 13
click at [440, 375] on icon at bounding box center [441, 608] width 13 height 13
click at [439, 375] on icon at bounding box center [441, 608] width 5 height 8
click at [442, 375] on icon at bounding box center [441, 608] width 13 height 13
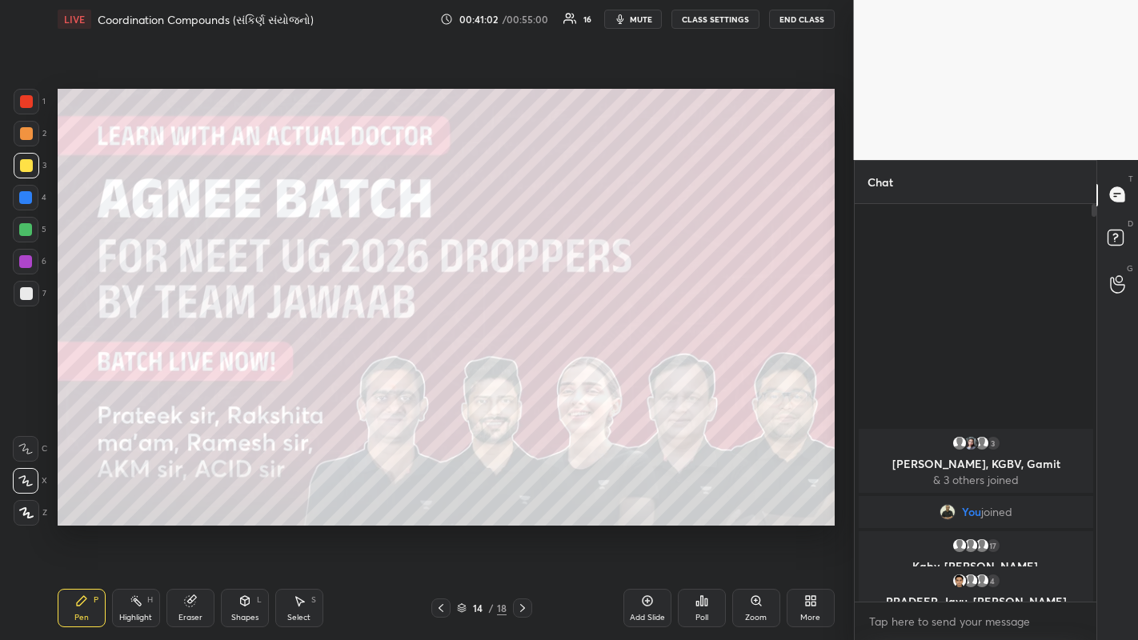
click at [440, 375] on icon at bounding box center [441, 608] width 13 height 13
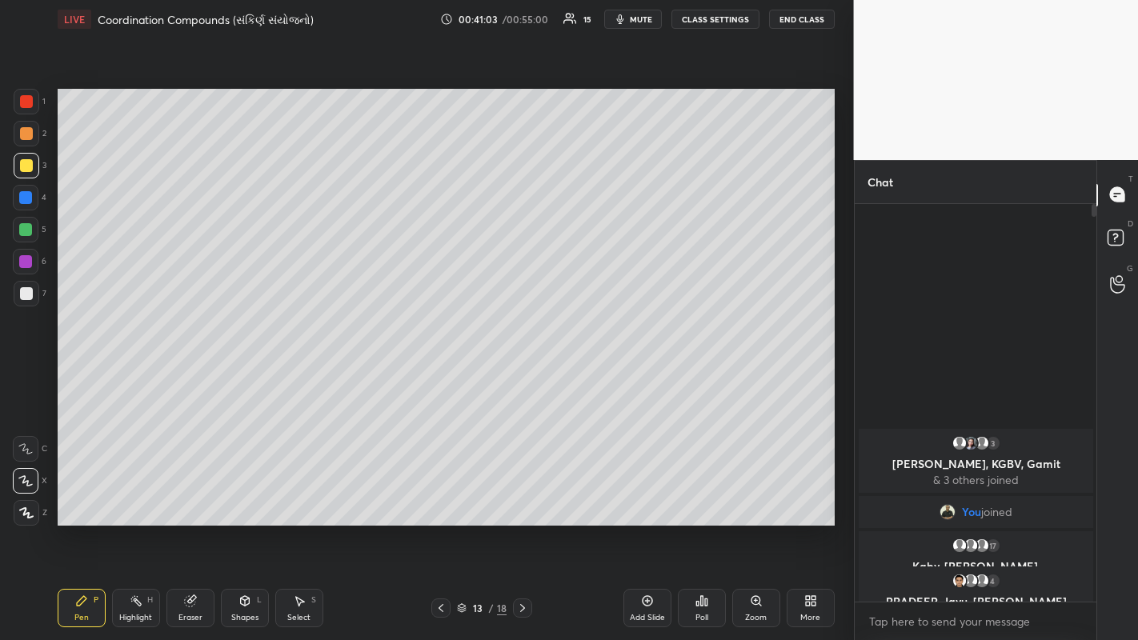
click at [440, 375] on icon at bounding box center [441, 608] width 13 height 13
click at [435, 375] on div at bounding box center [440, 608] width 19 height 19
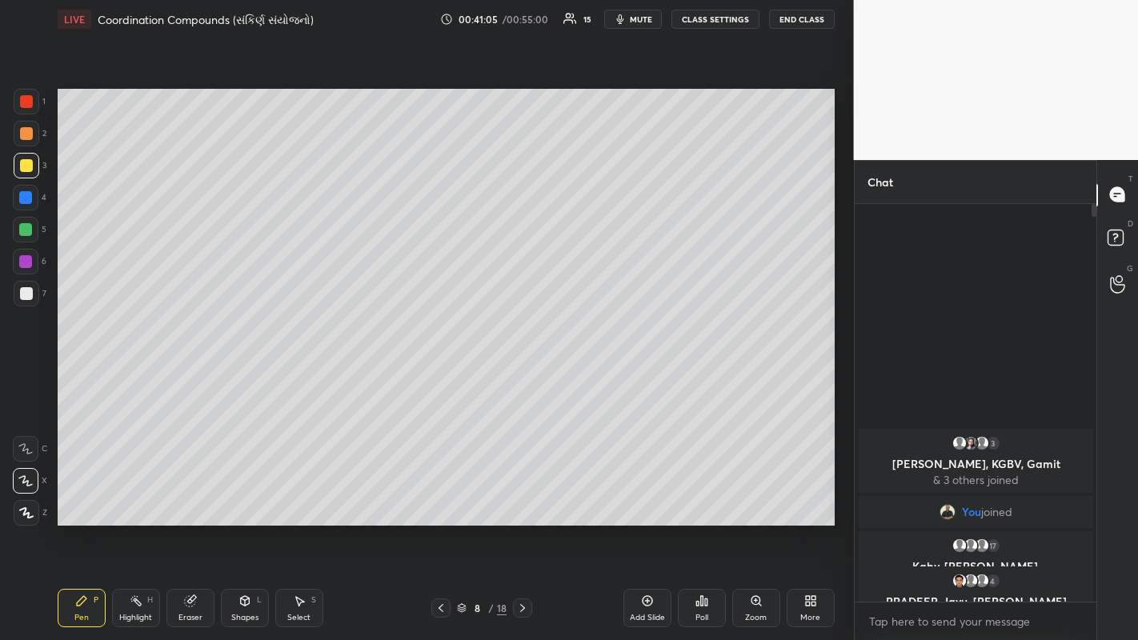
click at [431, 375] on div at bounding box center [440, 608] width 19 height 19
click at [434, 375] on div at bounding box center [440, 608] width 19 height 19
click at [432, 375] on div at bounding box center [440, 608] width 19 height 19
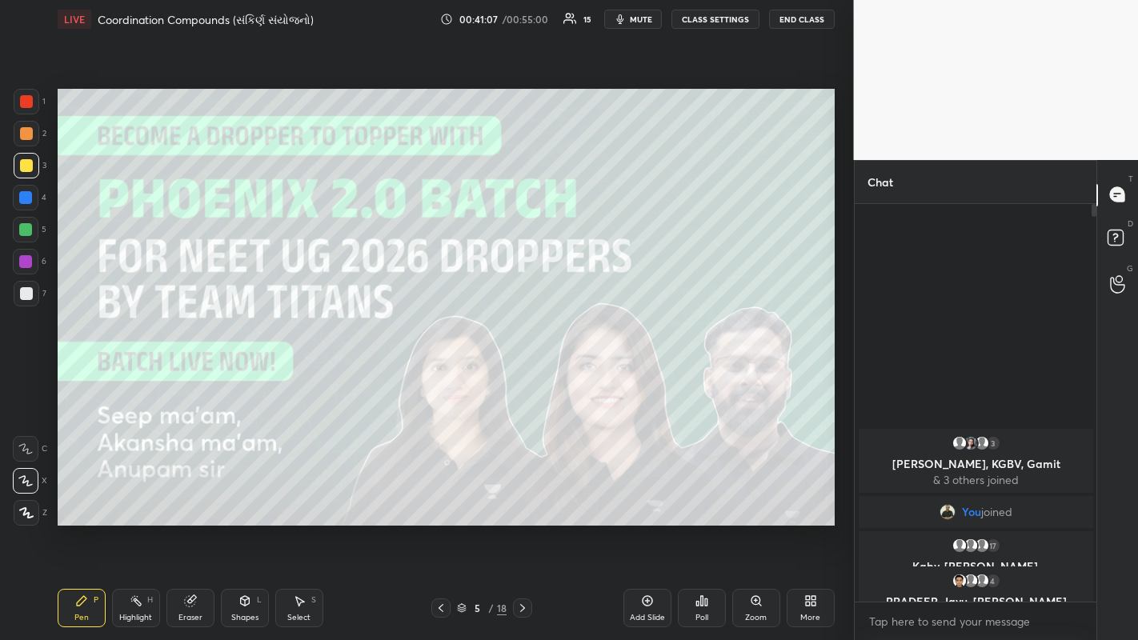
click at [440, 375] on icon at bounding box center [441, 608] width 13 height 13
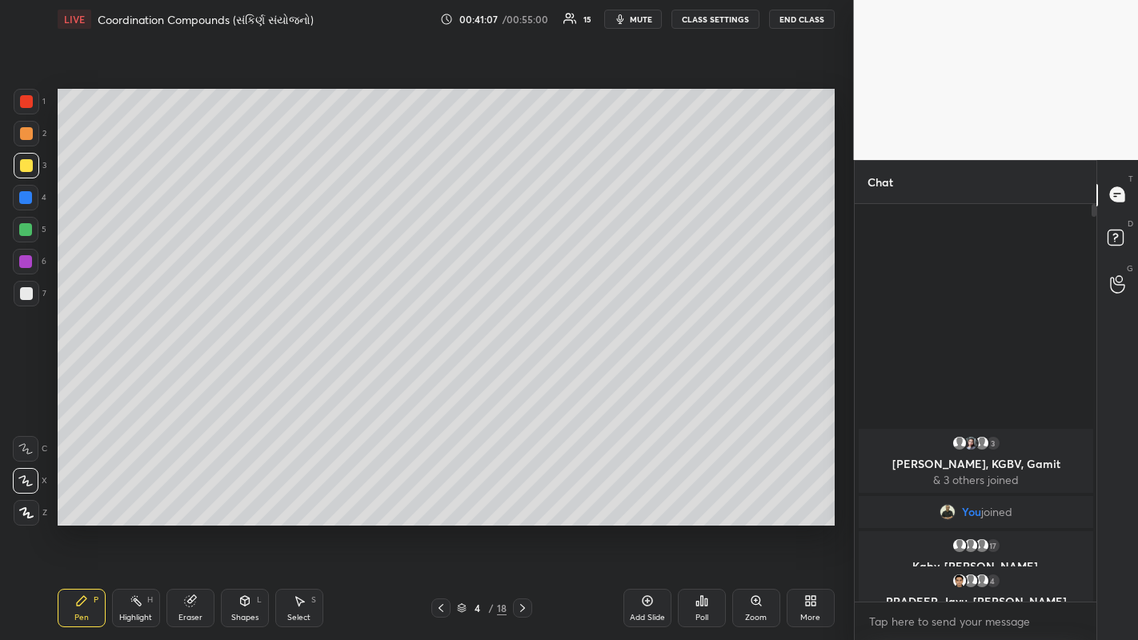
click at [440, 375] on icon at bounding box center [441, 608] width 13 height 13
click at [22, 289] on div at bounding box center [26, 293] width 13 height 13
click at [522, 375] on icon at bounding box center [522, 608] width 13 height 13
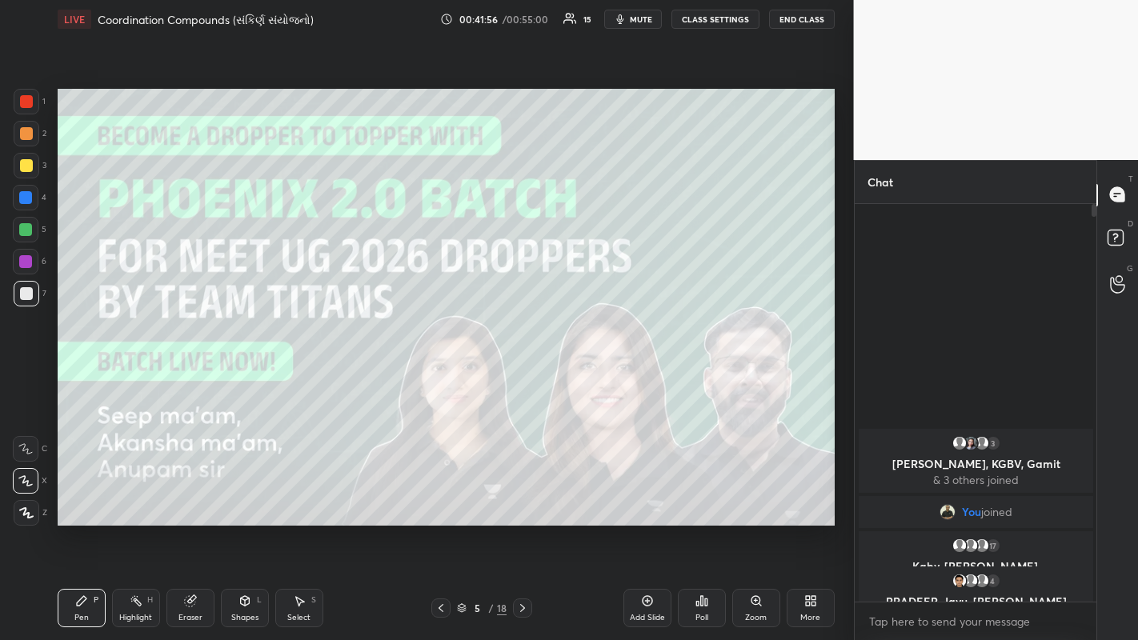
click at [524, 375] on icon at bounding box center [522, 608] width 13 height 13
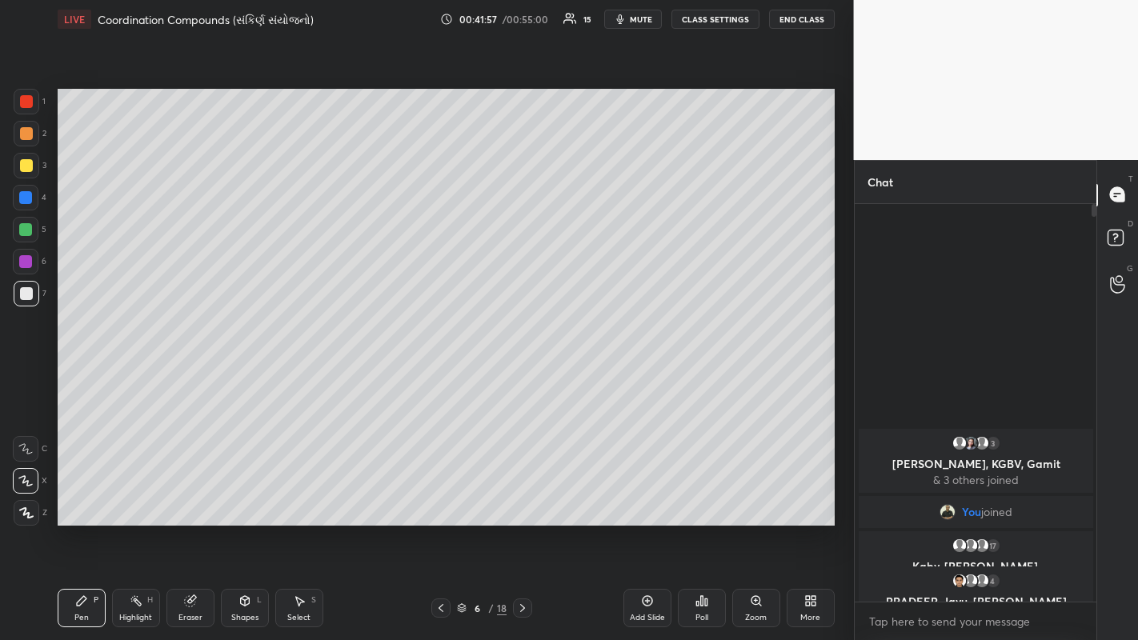
click at [522, 375] on icon at bounding box center [522, 608] width 13 height 13
click at [523, 375] on icon at bounding box center [522, 608] width 5 height 8
click at [522, 375] on icon at bounding box center [522, 608] width 13 height 13
click at [531, 375] on div at bounding box center [522, 608] width 19 height 19
click at [440, 375] on icon at bounding box center [441, 608] width 13 height 13
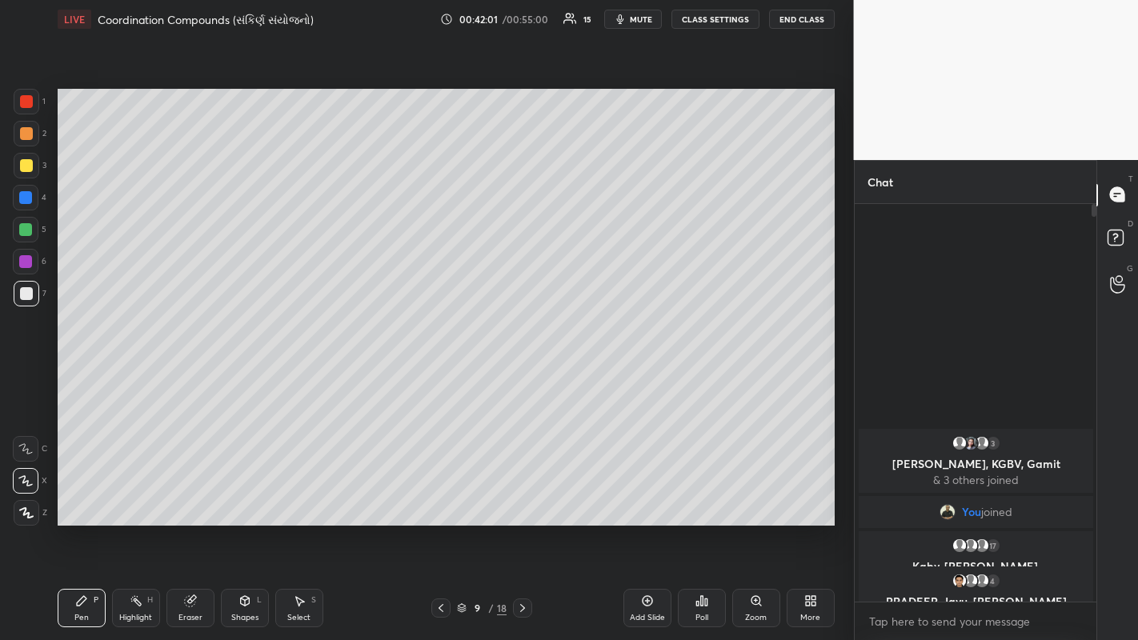
click at [523, 375] on icon at bounding box center [522, 608] width 13 height 13
click at [446, 375] on icon at bounding box center [441, 608] width 13 height 13
click at [522, 375] on icon at bounding box center [522, 608] width 13 height 13
click at [523, 375] on icon at bounding box center [522, 608] width 13 height 13
click at [522, 375] on icon at bounding box center [522, 608] width 13 height 13
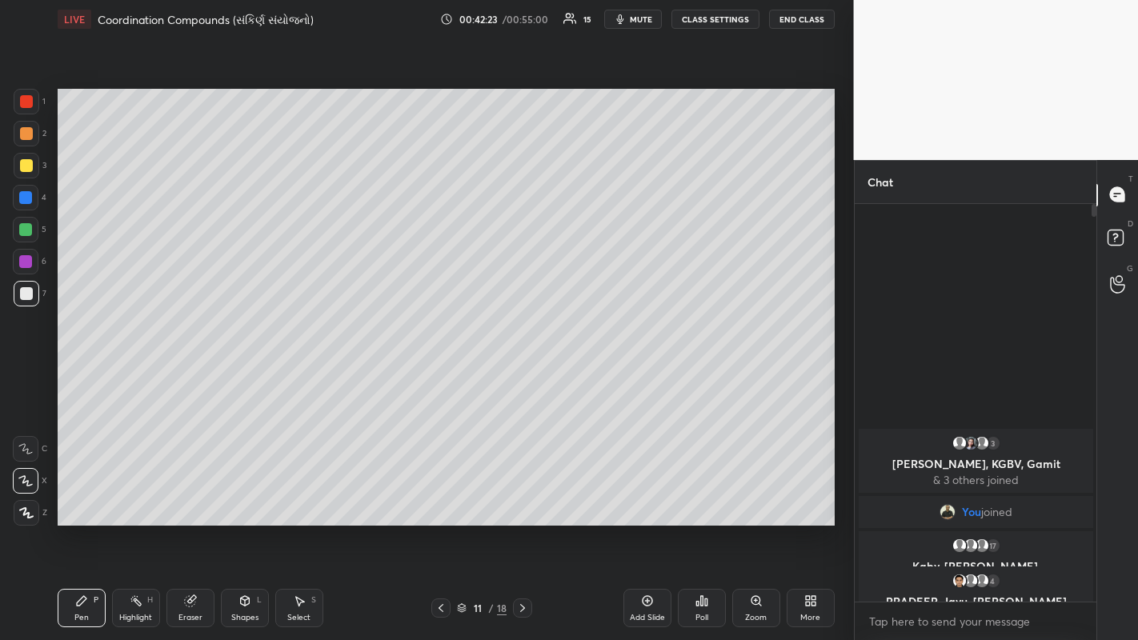
click at [522, 375] on icon at bounding box center [522, 608] width 13 height 13
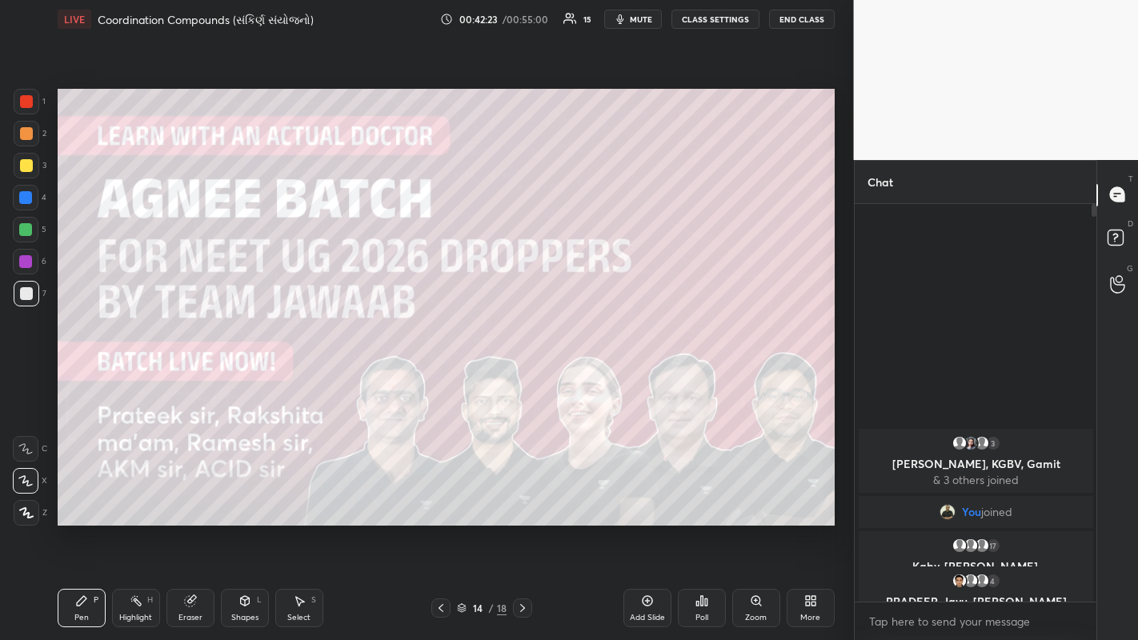
click at [524, 375] on icon at bounding box center [522, 608] width 13 height 13
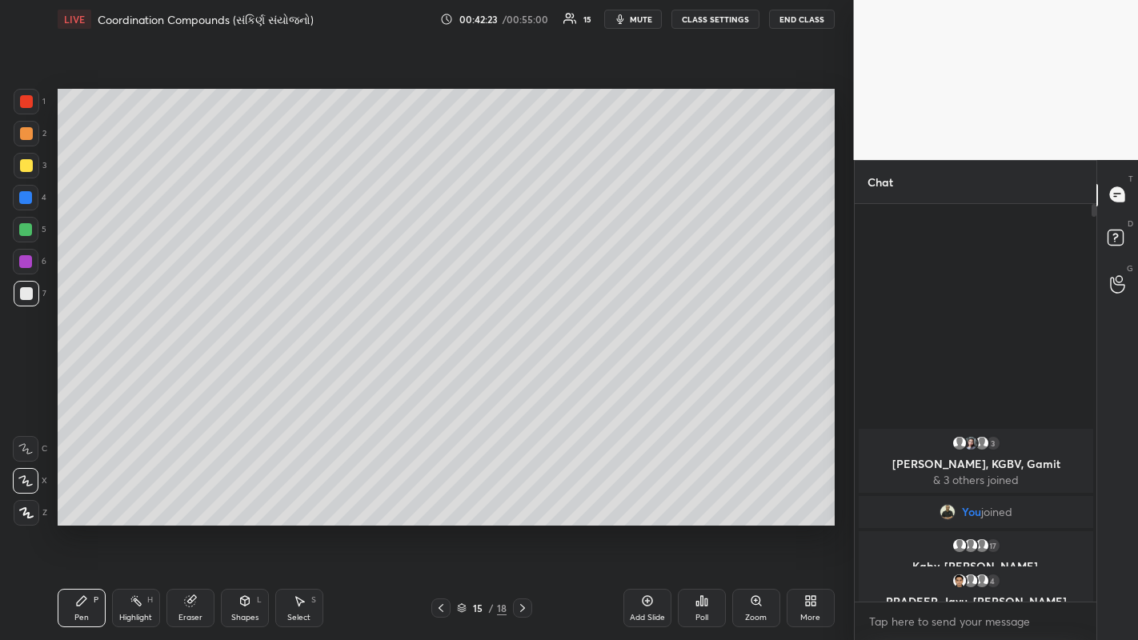
click at [524, 375] on div at bounding box center [522, 608] width 19 height 19
click at [522, 375] on icon at bounding box center [522, 608] width 13 height 13
click at [523, 375] on div at bounding box center [522, 608] width 19 height 19
click at [523, 375] on icon at bounding box center [522, 608] width 13 height 13
click at [522, 375] on icon at bounding box center [522, 608] width 13 height 13
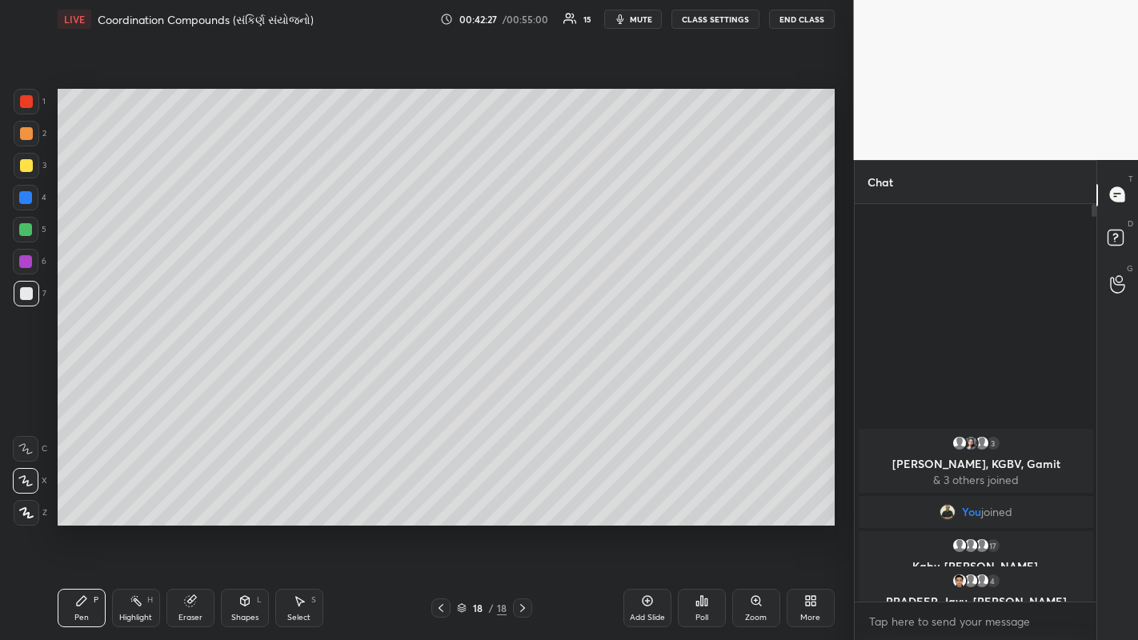
click at [575, 375] on div "Add Slide" at bounding box center [648, 608] width 48 height 38
click at [145, 81] on div "Setting up your live class Poll for secs No correct answer Start poll" at bounding box center [446, 307] width 790 height 538
click at [26, 167] on div at bounding box center [26, 165] width 13 height 13
click at [29, 139] on div at bounding box center [26, 133] width 13 height 13
click at [23, 231] on div at bounding box center [25, 229] width 13 height 13
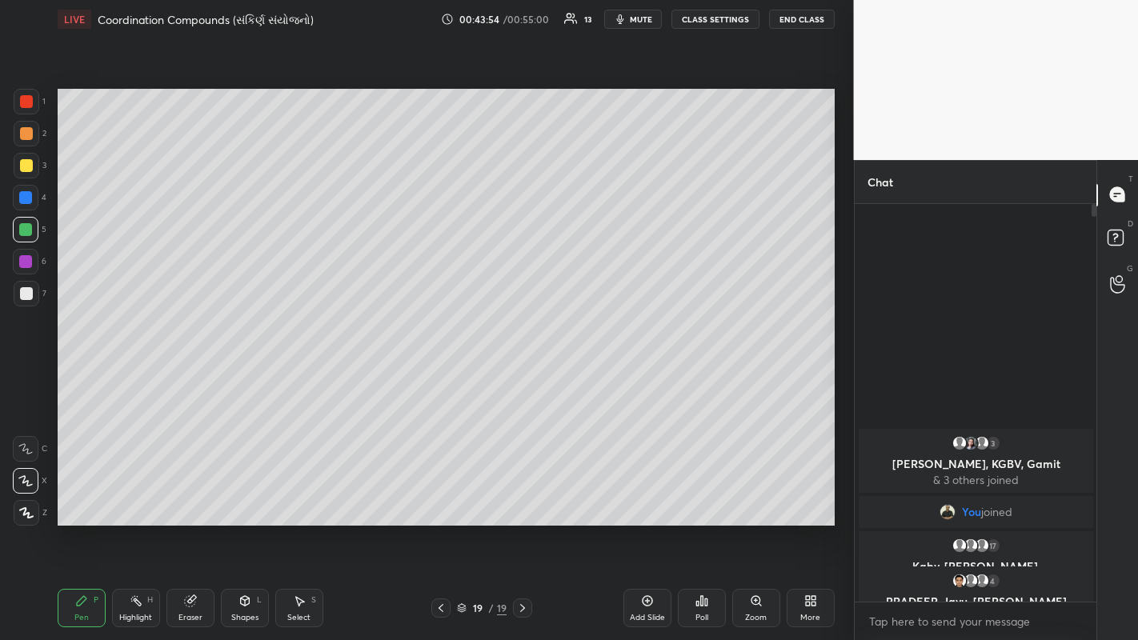
click at [20, 164] on div at bounding box center [26, 165] width 13 height 13
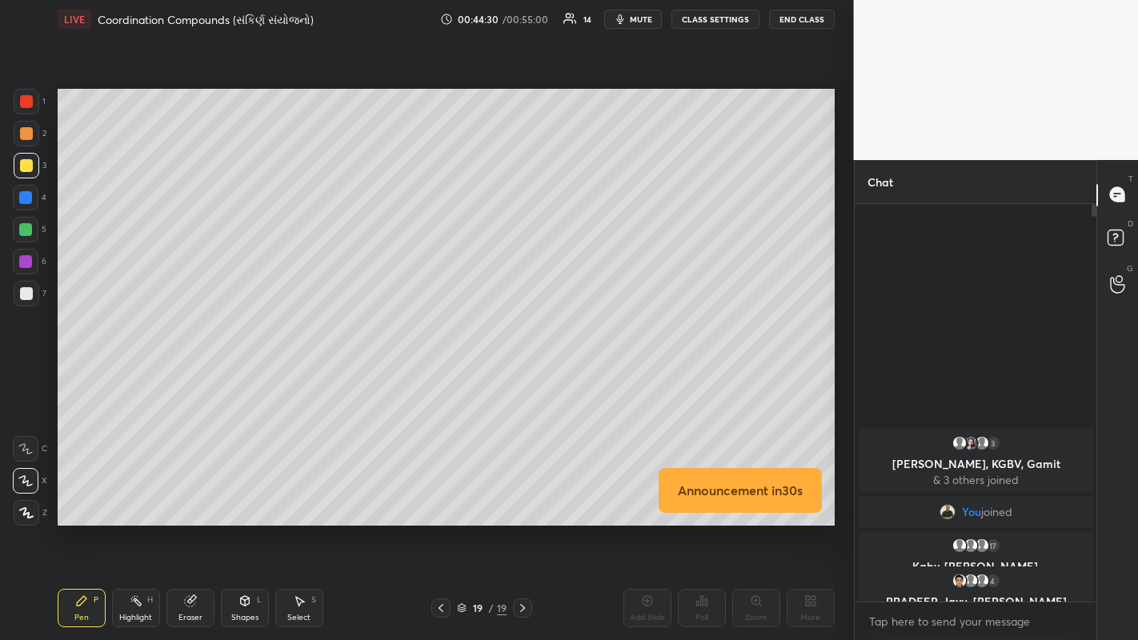
click at [575, 375] on div "Add Slide" at bounding box center [648, 608] width 48 height 38
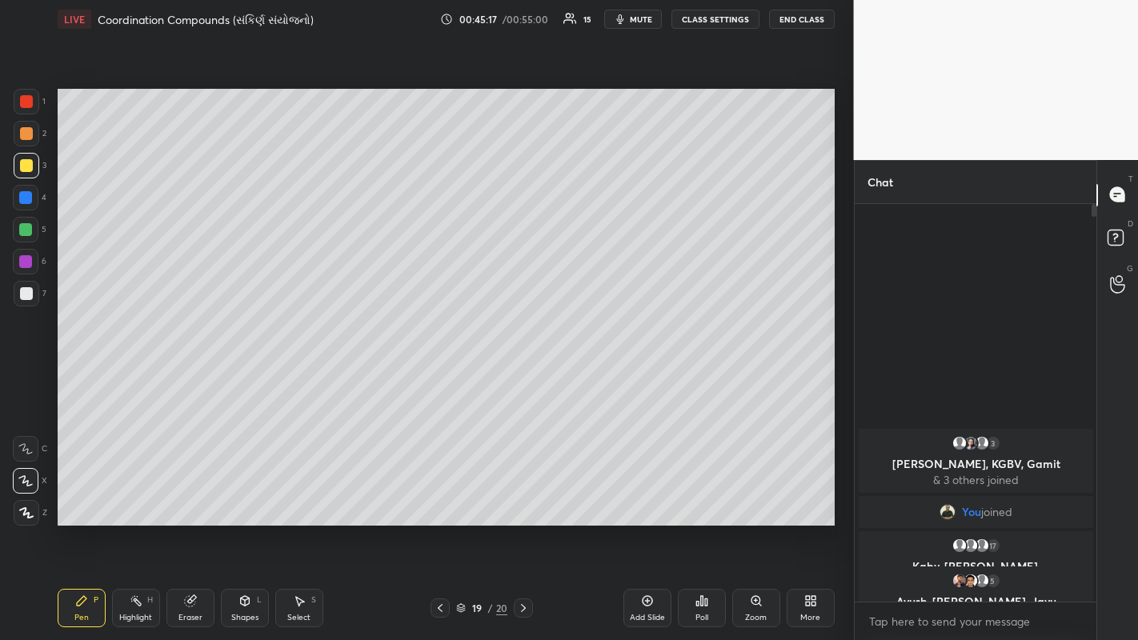
click at [575, 375] on icon at bounding box center [646, 601] width 5 height 5
click at [24, 132] on div at bounding box center [26, 133] width 13 height 13
click at [23, 196] on div at bounding box center [25, 197] width 13 height 13
click at [24, 169] on div at bounding box center [26, 165] width 13 height 13
click at [22, 134] on div at bounding box center [26, 133] width 13 height 13
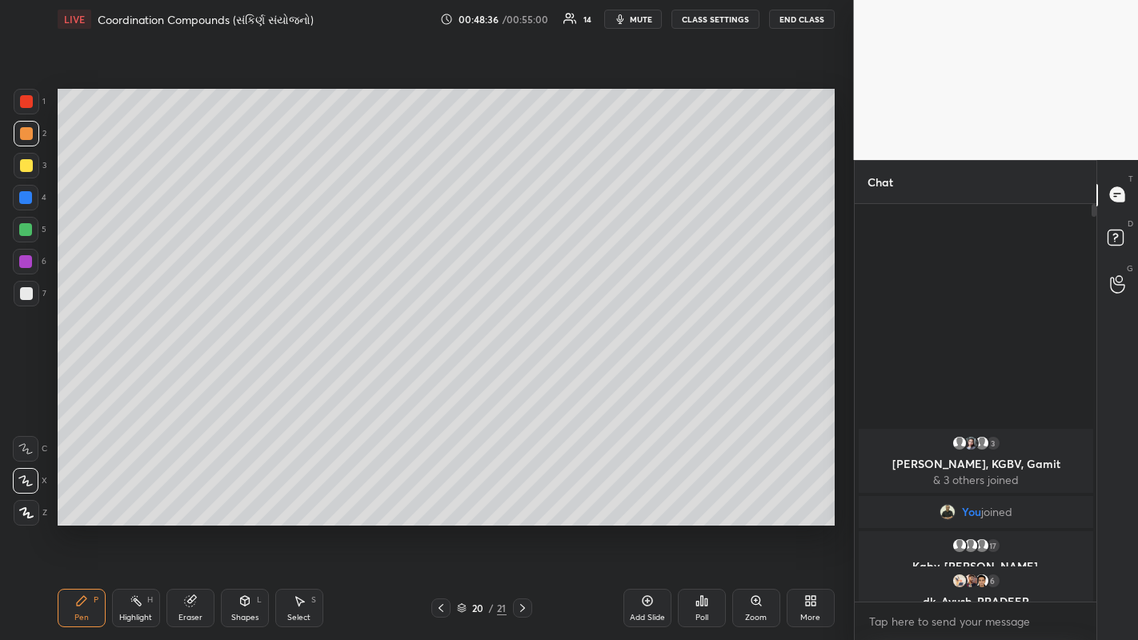
click at [25, 105] on div at bounding box center [26, 101] width 13 height 13
click at [24, 198] on div at bounding box center [25, 197] width 13 height 13
click at [26, 266] on div at bounding box center [25, 261] width 13 height 13
click at [19, 108] on div at bounding box center [27, 102] width 26 height 26
click at [22, 138] on div at bounding box center [26, 133] width 13 height 13
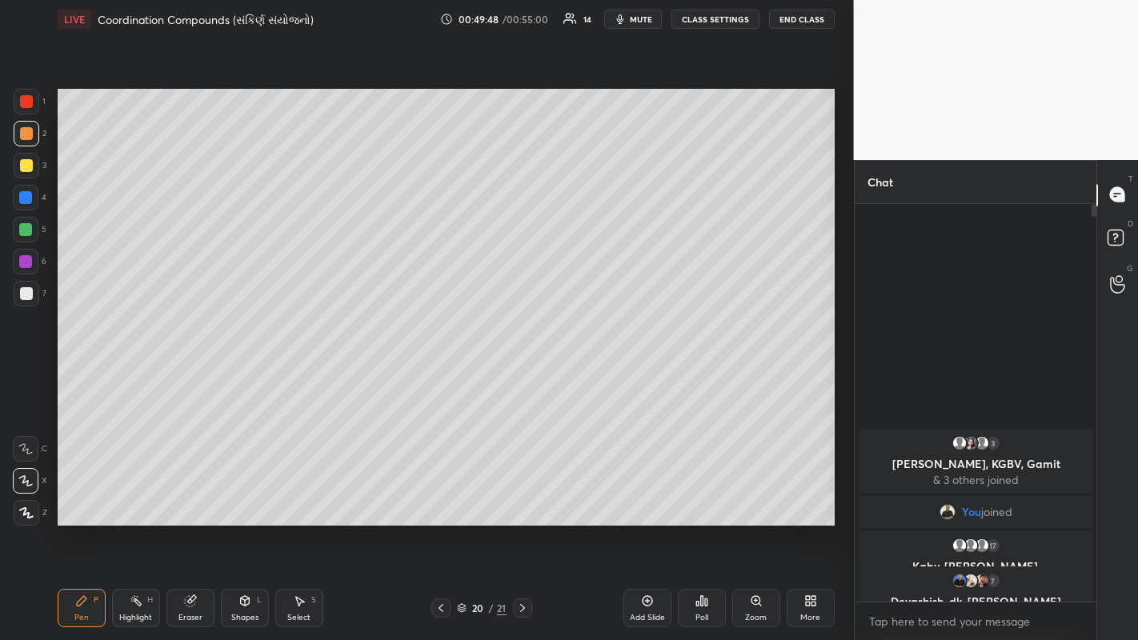
click at [24, 260] on div at bounding box center [25, 261] width 13 height 13
click at [20, 295] on div at bounding box center [26, 293] width 13 height 13
click at [22, 169] on div at bounding box center [26, 165] width 13 height 13
click at [28, 251] on div at bounding box center [26, 262] width 26 height 26
click at [575, 375] on div "Add Slide" at bounding box center [648, 608] width 48 height 38
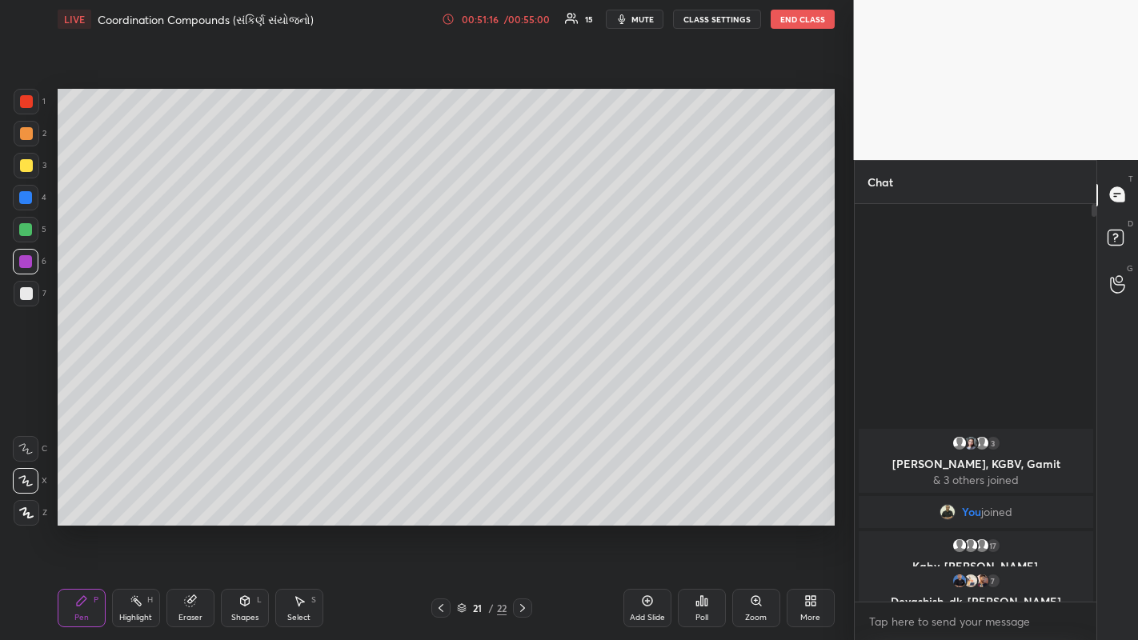
click at [22, 164] on div at bounding box center [26, 165] width 13 height 13
click at [17, 198] on div at bounding box center [26, 198] width 26 height 26
click at [20, 226] on div at bounding box center [25, 229] width 13 height 13
click at [24, 296] on div at bounding box center [26, 293] width 13 height 13
click at [22, 227] on div at bounding box center [25, 229] width 13 height 13
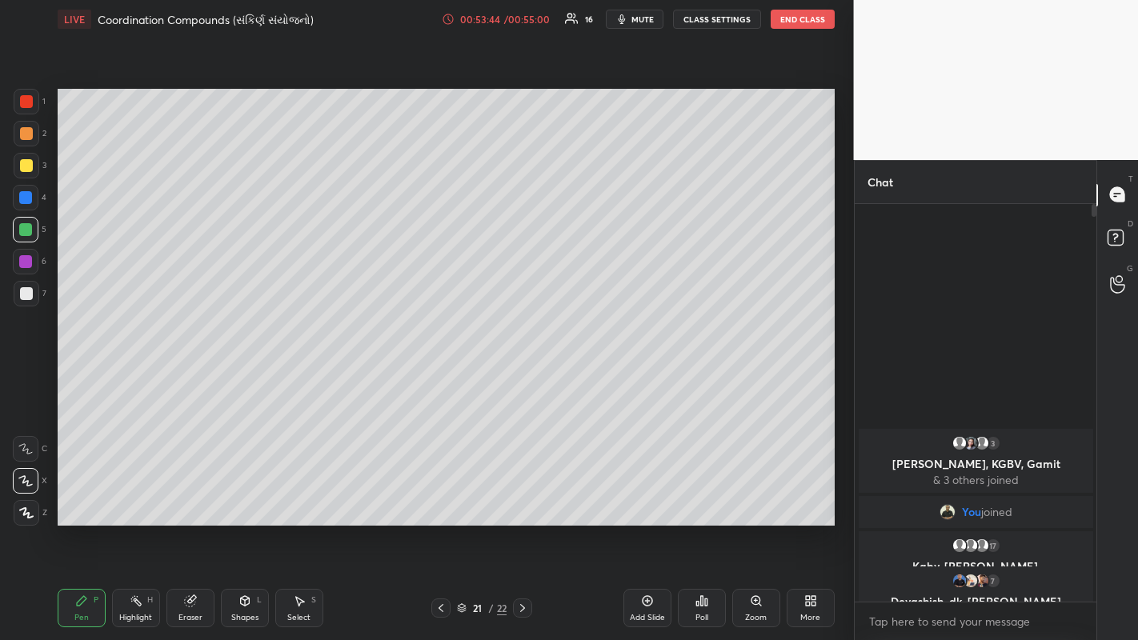
click at [21, 289] on div at bounding box center [26, 293] width 13 height 13
click at [575, 18] on button "End Class" at bounding box center [803, 19] width 64 height 19
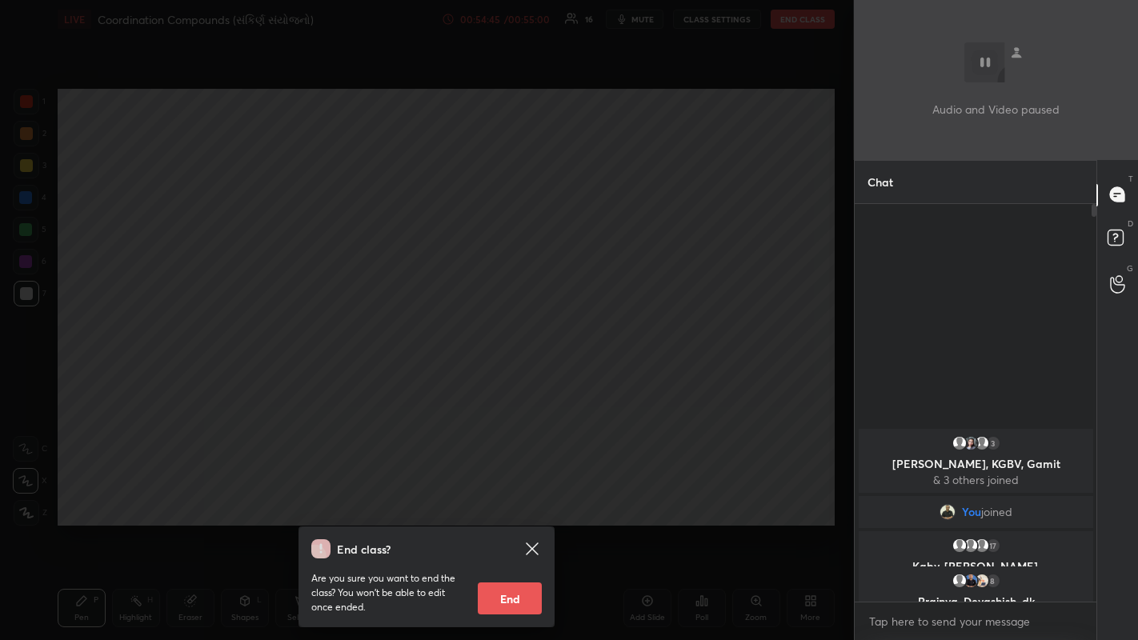
click at [518, 375] on button "End" at bounding box center [510, 599] width 64 height 32
type textarea "x"
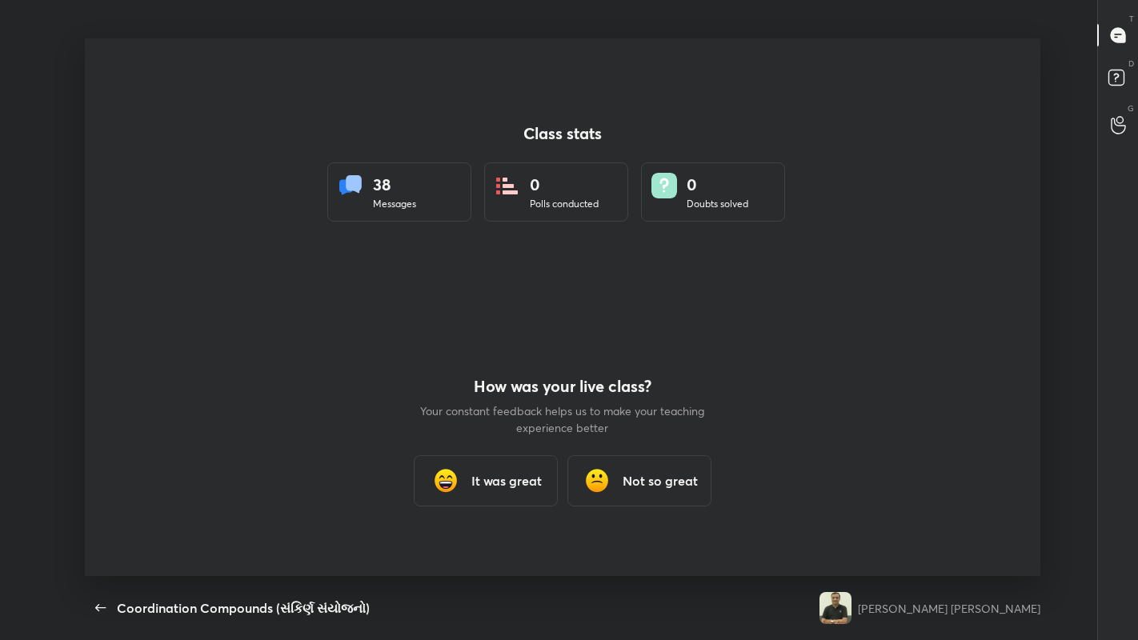
scroll to position [0, 0]
